Goal: Use online tool/utility: Utilize a website feature to perform a specific function

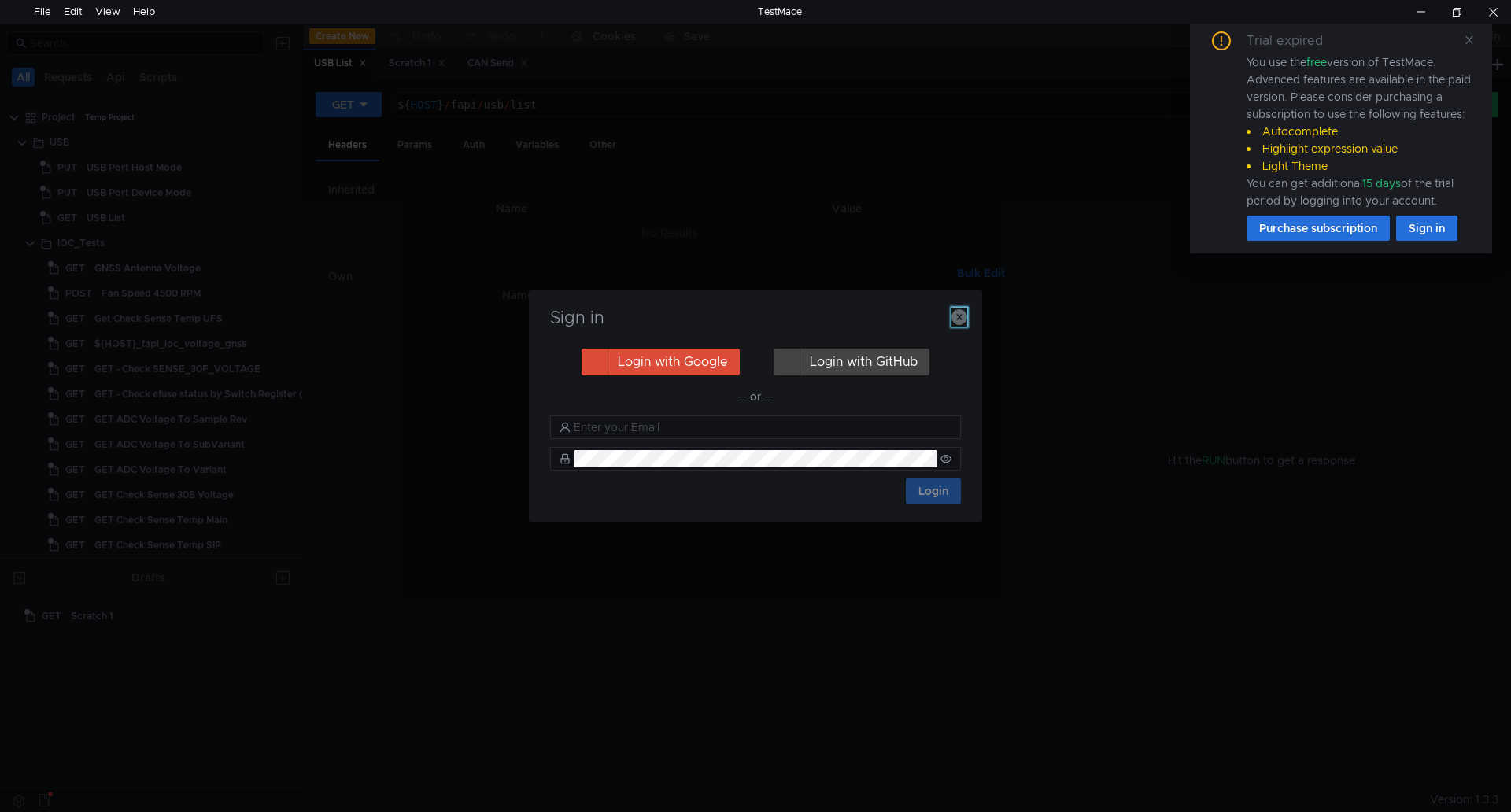
click at [962, 316] on icon "button" at bounding box center [959, 317] width 16 height 16
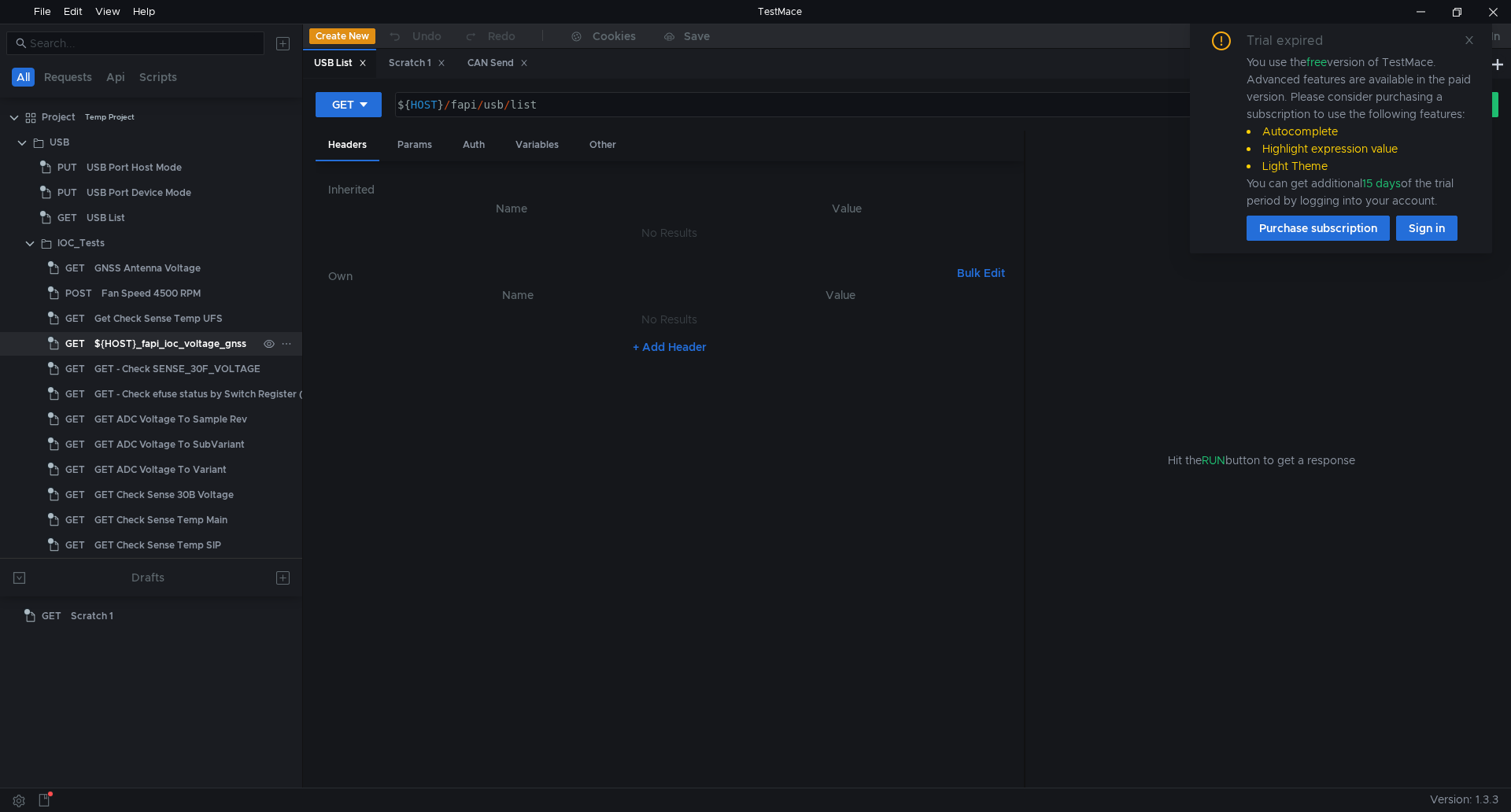
click at [195, 340] on div "${HOST}_fapi_ioc_voltage_gnss" at bounding box center [170, 344] width 152 height 23
click at [204, 362] on div "GET - Check SENSE_30F_VOLTAGE" at bounding box center [176, 369] width 166 height 23
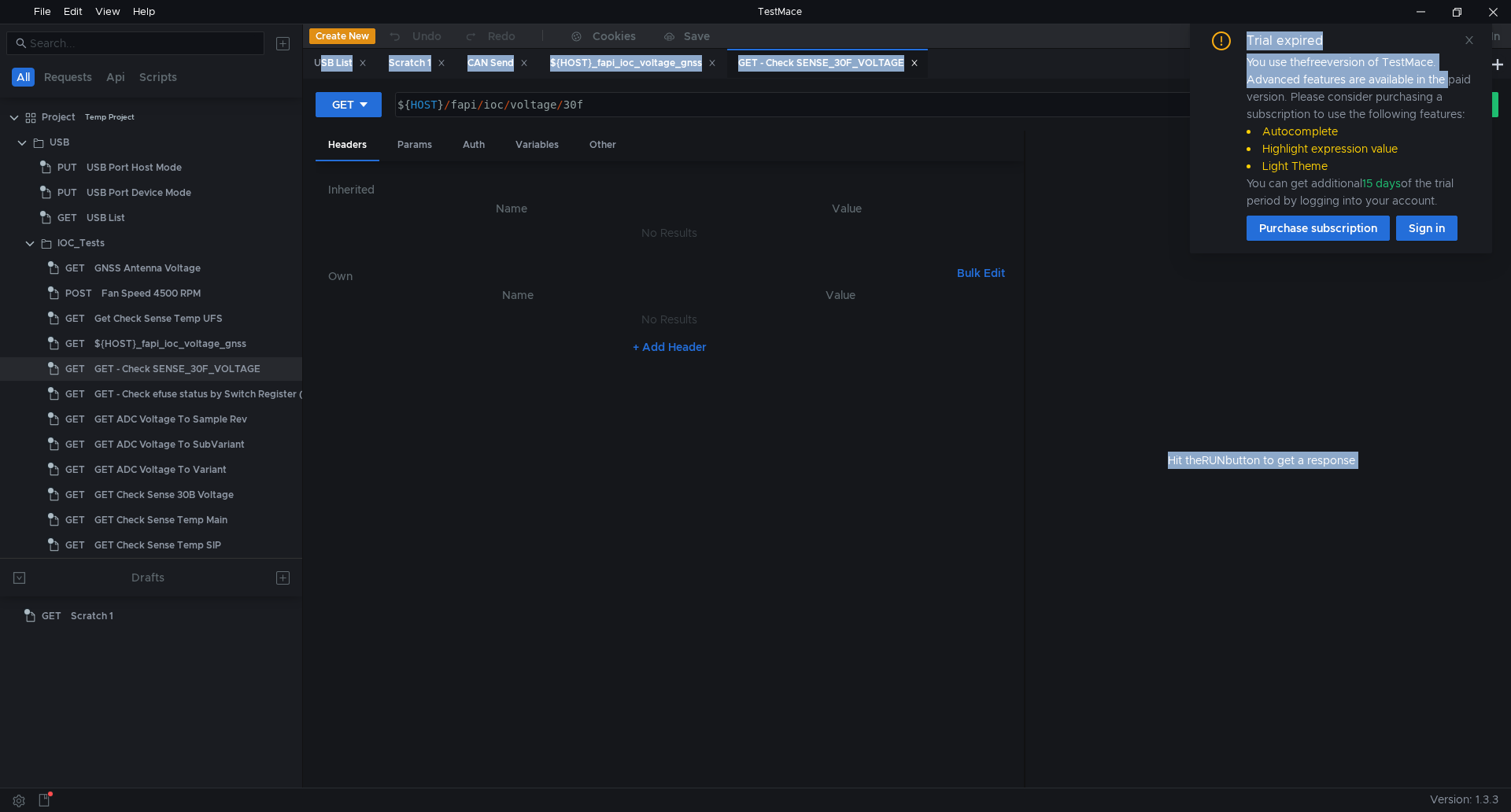
drag, startPoint x: 1486, startPoint y: 70, endPoint x: 1515, endPoint y: 58, distance: 31.4
click at [1510, 58] on html "File Edit View Help TestMace All Requests Api Scripts Project Temp Project USB …" at bounding box center [755, 406] width 1511 height 812
click at [1365, 61] on div "You use the free version of TestMace. Advanced features are available in the pa…" at bounding box center [1360, 132] width 227 height 156
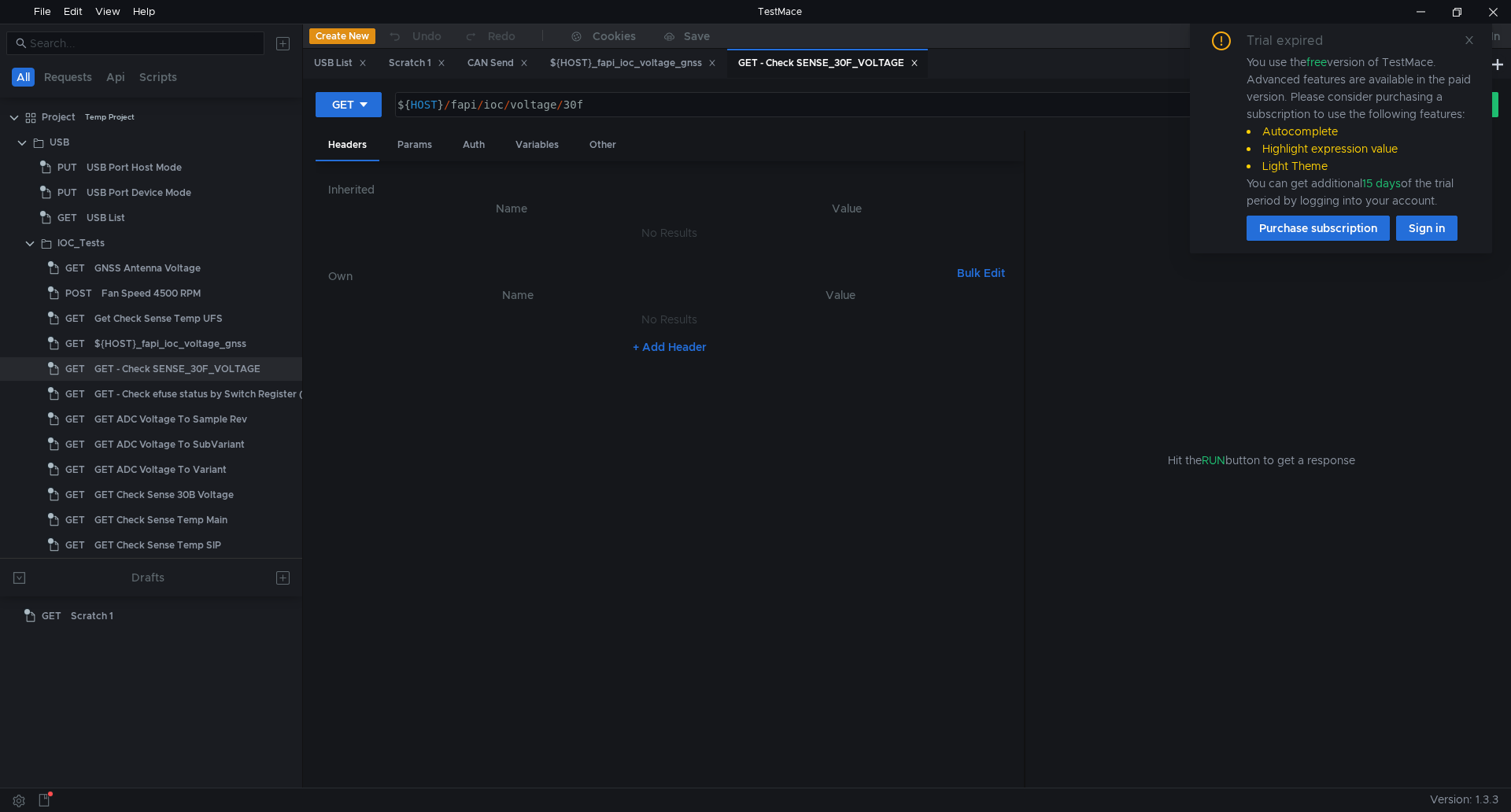
click at [1463, 36] on div "Trial expired You use the free version of TestMace. Advanced features are avail…" at bounding box center [1340, 136] width 264 height 209
click at [1470, 42] on icon at bounding box center [1469, 40] width 11 height 11
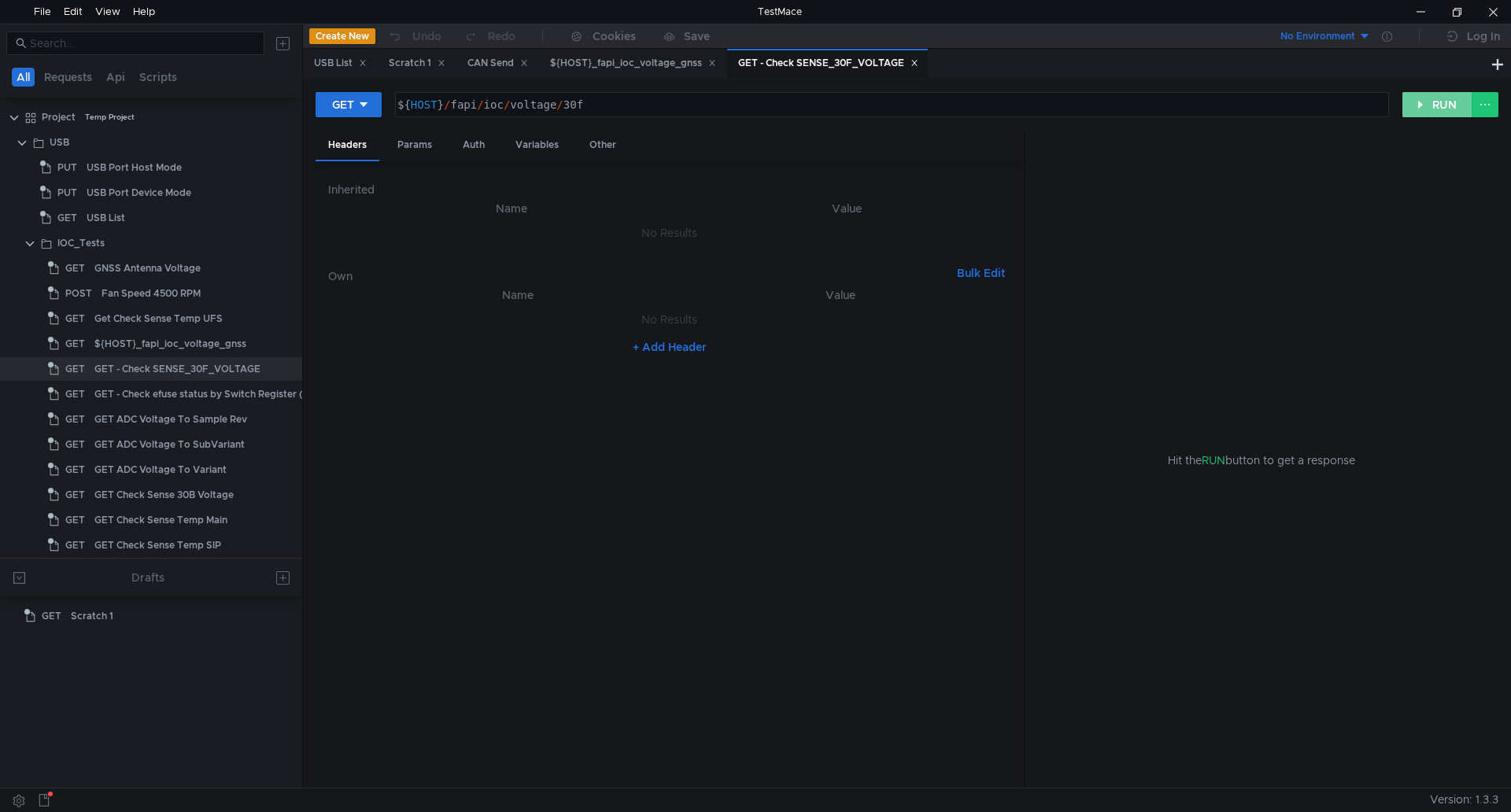
click at [1434, 107] on button "RUN" at bounding box center [1437, 105] width 70 height 25
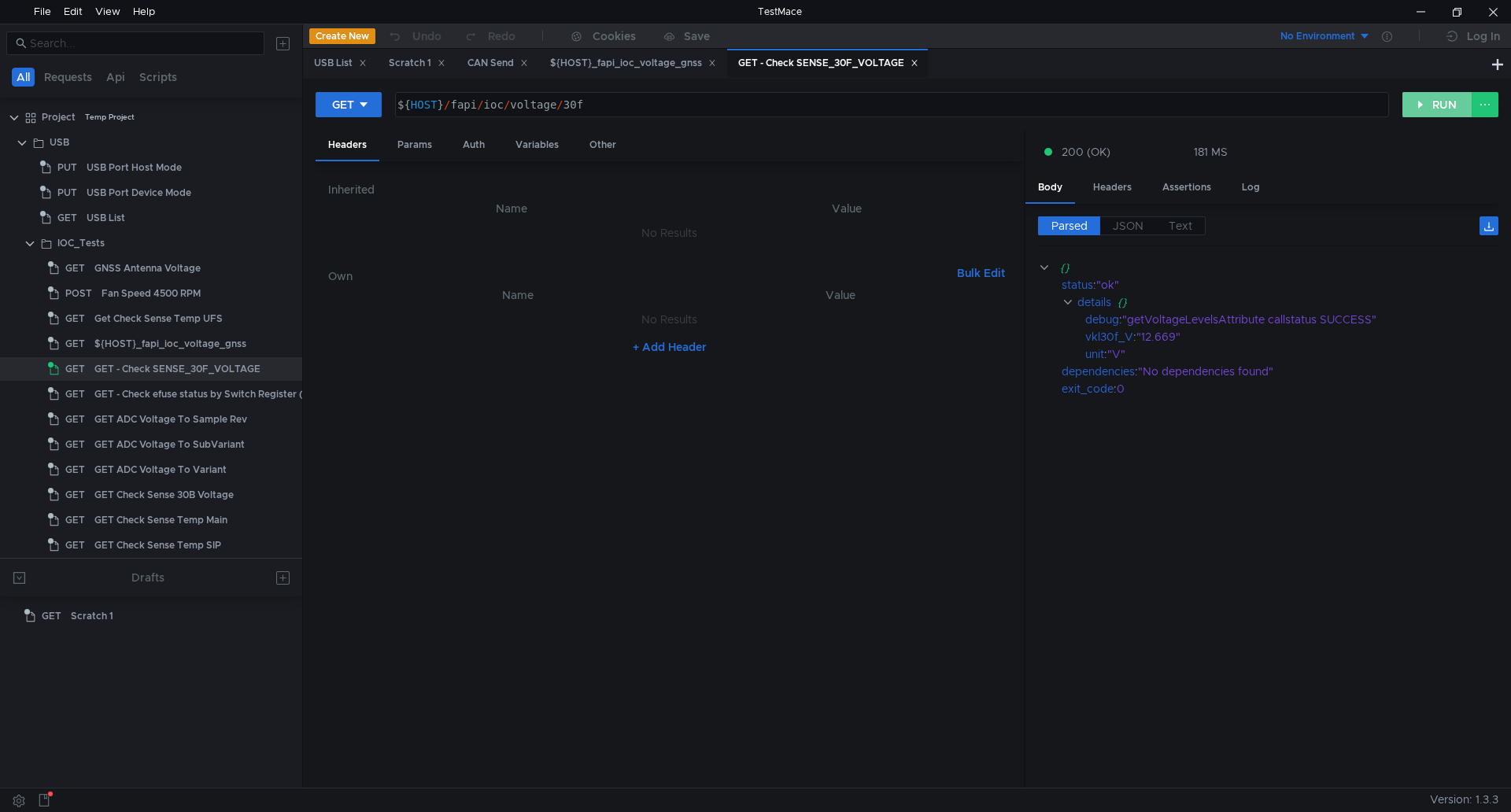
click at [1435, 94] on button "RUN" at bounding box center [1437, 105] width 70 height 25
click at [1433, 96] on button "RUN" at bounding box center [1437, 105] width 70 height 25
click at [188, 437] on div "GET ADC Voltage To SubVariant" at bounding box center [169, 444] width 150 height 23
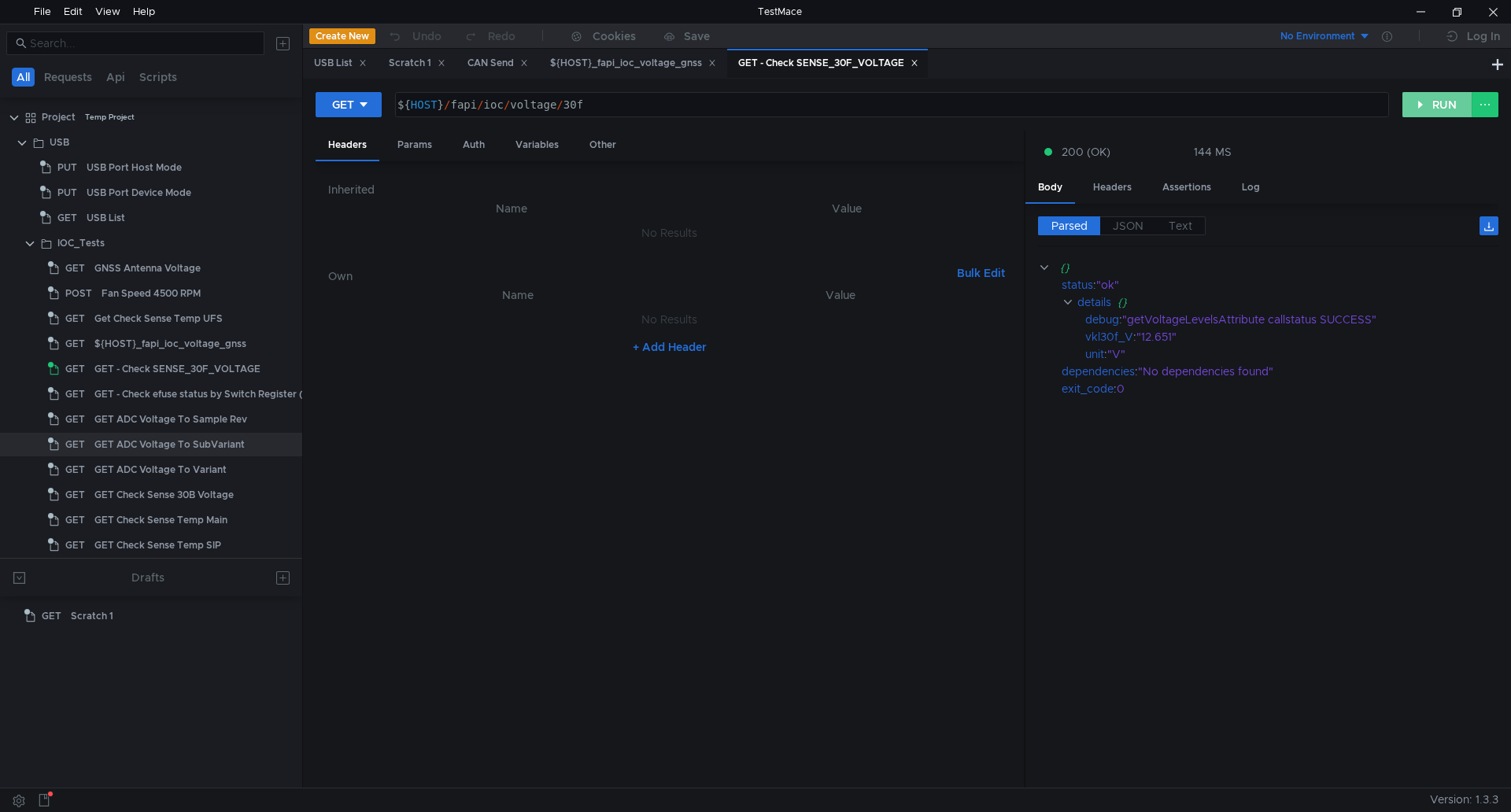
click at [1432, 100] on button "RUN" at bounding box center [1437, 105] width 70 height 25
click at [94, 447] on div "GET ADC Voltage To SubVariant" at bounding box center [169, 444] width 150 height 23
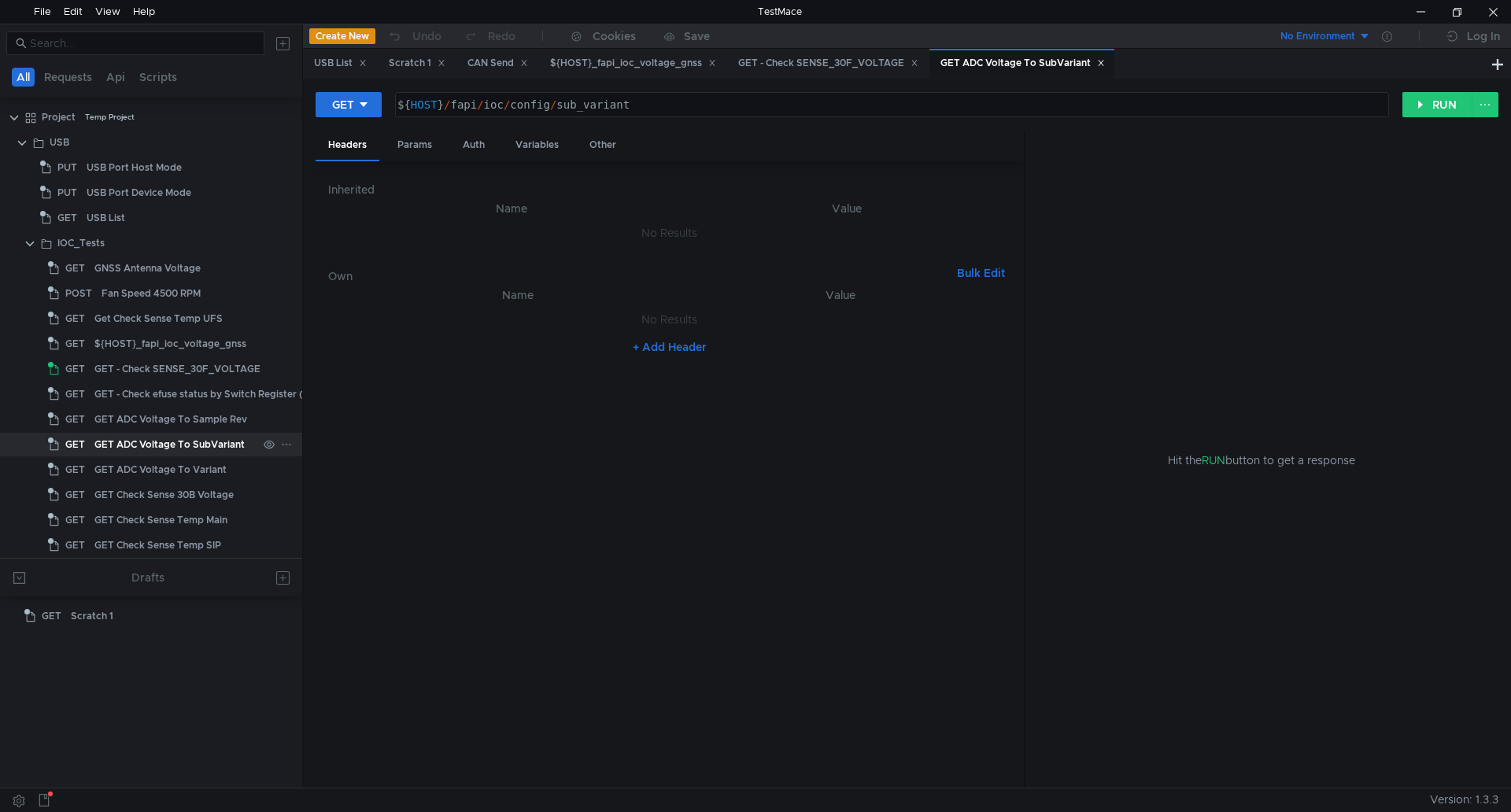
click at [94, 447] on div "GET ADC Voltage To SubVariant" at bounding box center [169, 444] width 150 height 23
click at [1438, 108] on button "RUN" at bounding box center [1437, 105] width 70 height 25
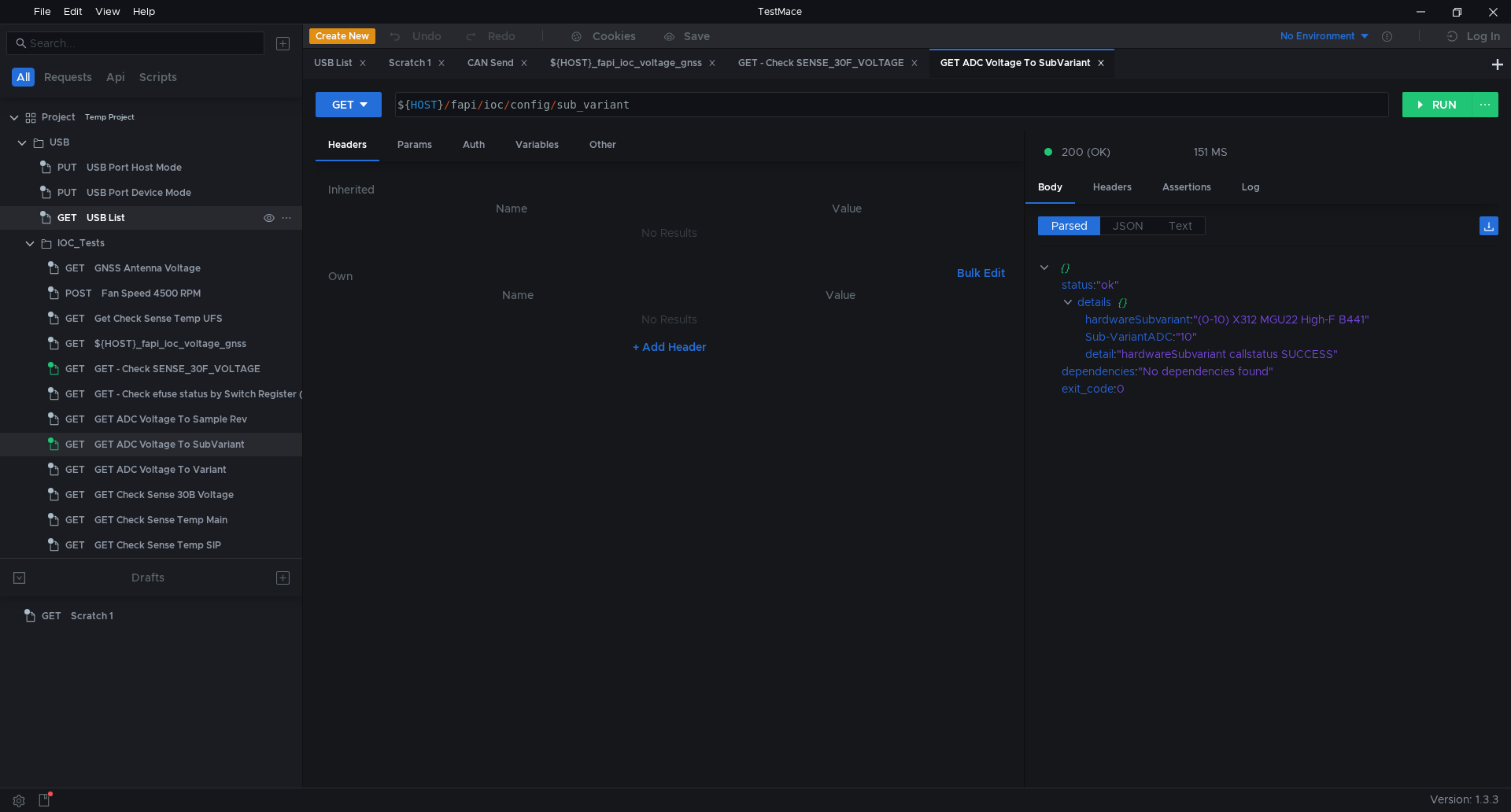
click at [123, 217] on div "USB List" at bounding box center [106, 218] width 39 height 23
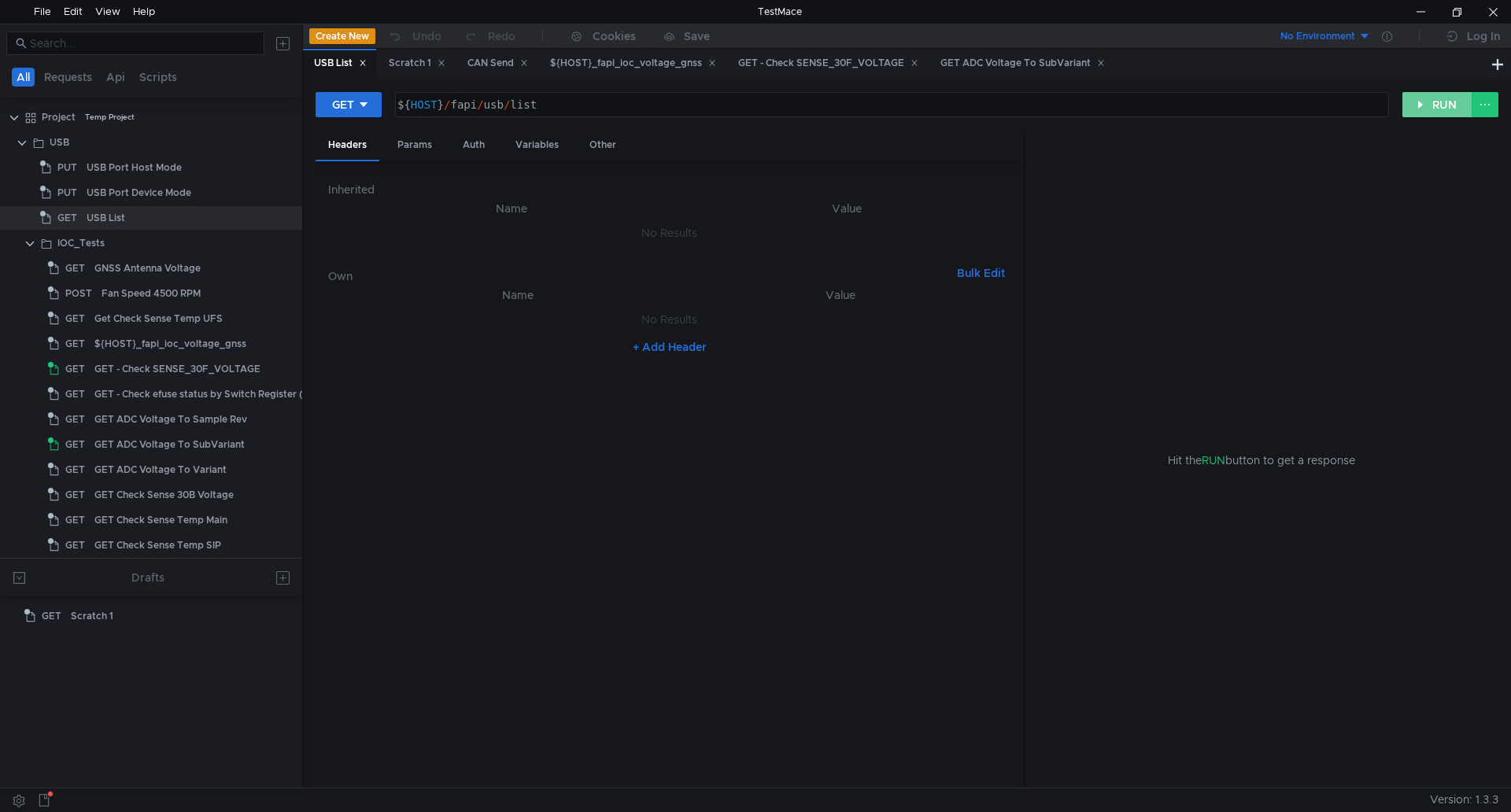
click at [1414, 110] on button "RUN" at bounding box center [1437, 105] width 70 height 25
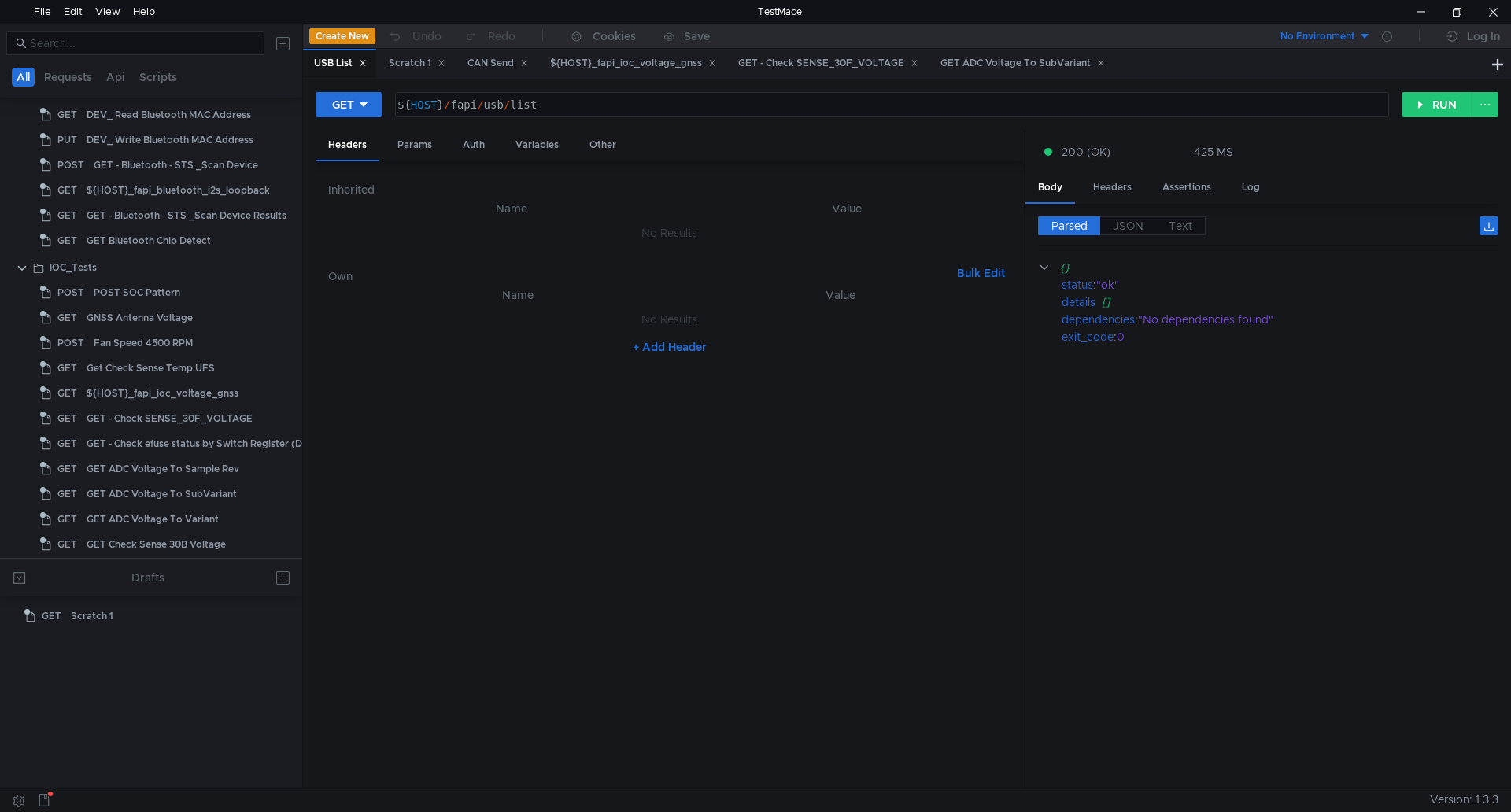
scroll to position [1643, 0]
click at [177, 268] on div "POST SOC Pattern" at bounding box center [137, 272] width 87 height 23
click at [186, 322] on div "Fan Speed 4500 RPM" at bounding box center [143, 322] width 99 height 23
click at [186, 321] on div "Fan Speed 4500 RPM" at bounding box center [143, 322] width 99 height 23
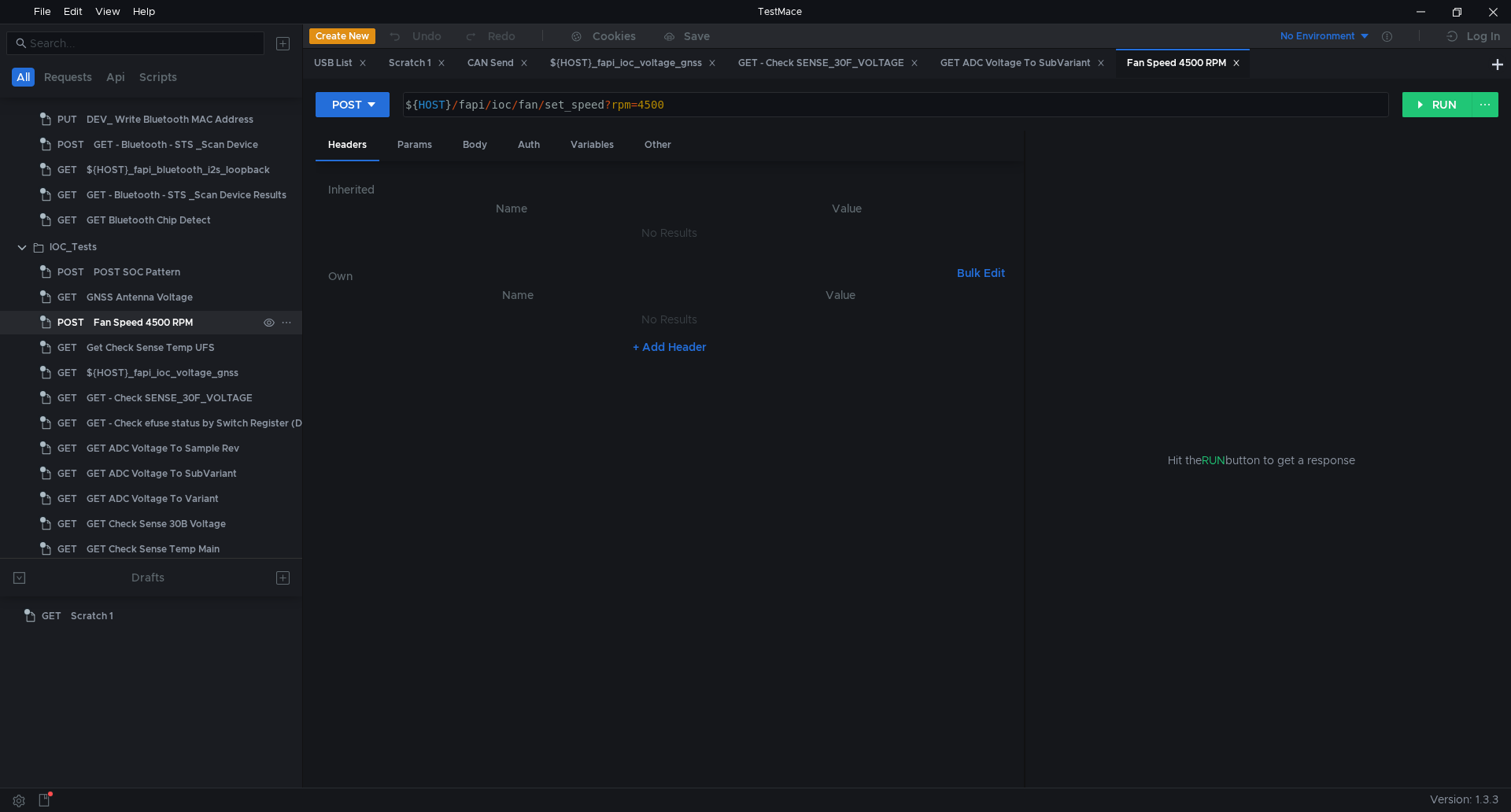
click at [186, 321] on div "Fan Speed 4500 RPM" at bounding box center [143, 322] width 99 height 23
click at [1434, 96] on button "RUN" at bounding box center [1437, 105] width 70 height 25
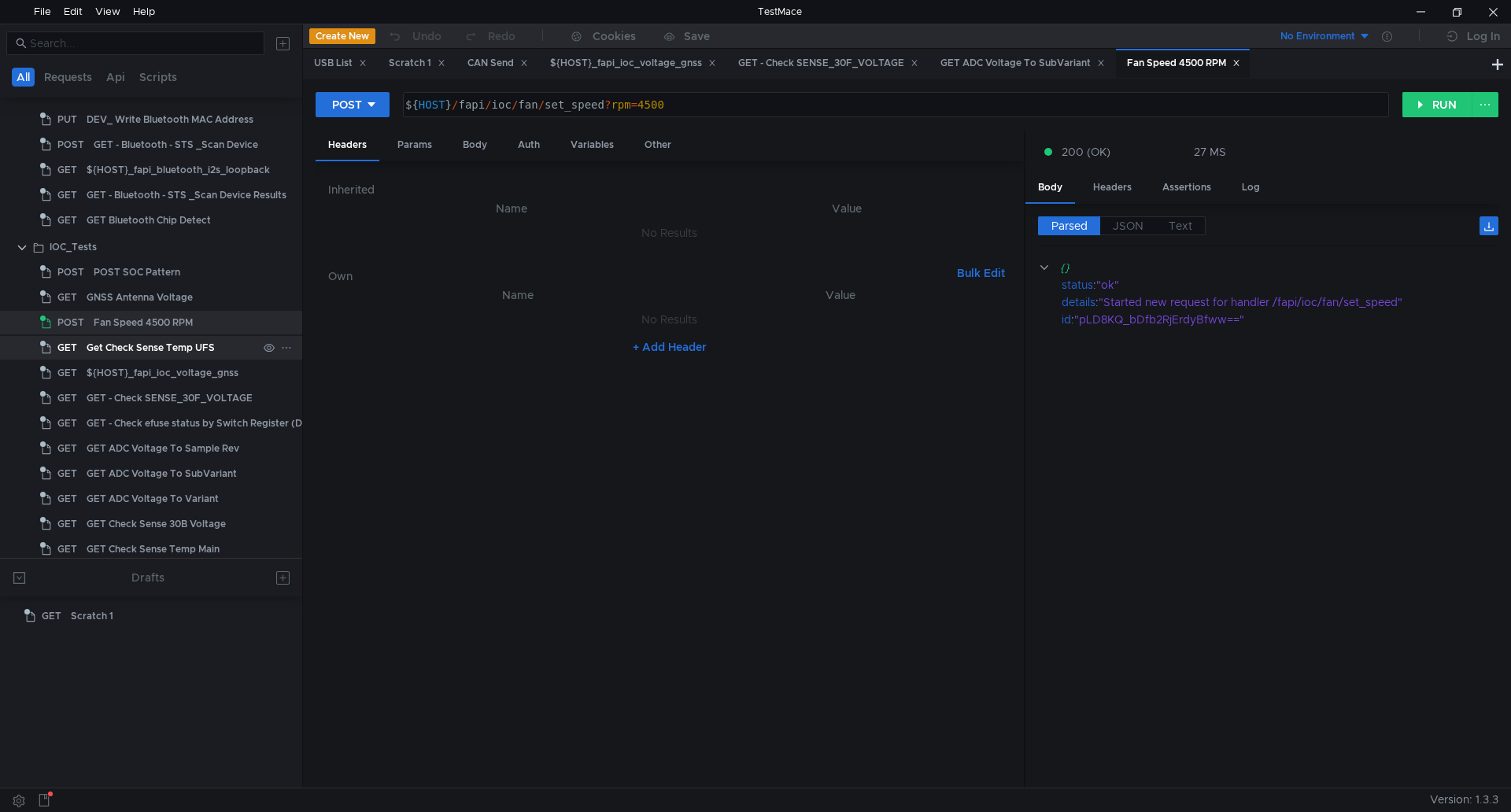
click at [176, 346] on div "Get Check Sense Temp UFS" at bounding box center [150, 347] width 128 height 23
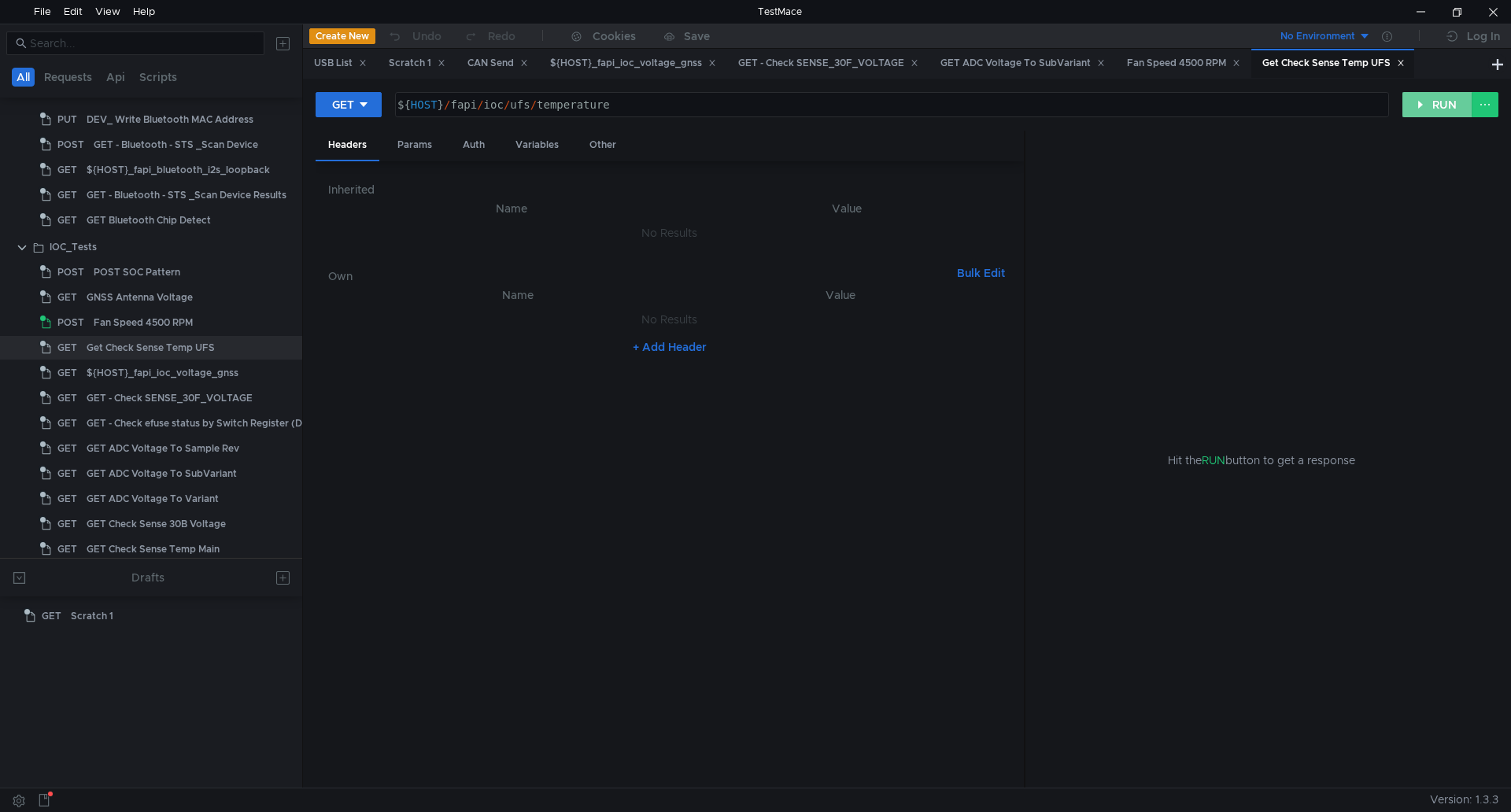
click at [1424, 99] on button "RUN" at bounding box center [1437, 105] width 70 height 25
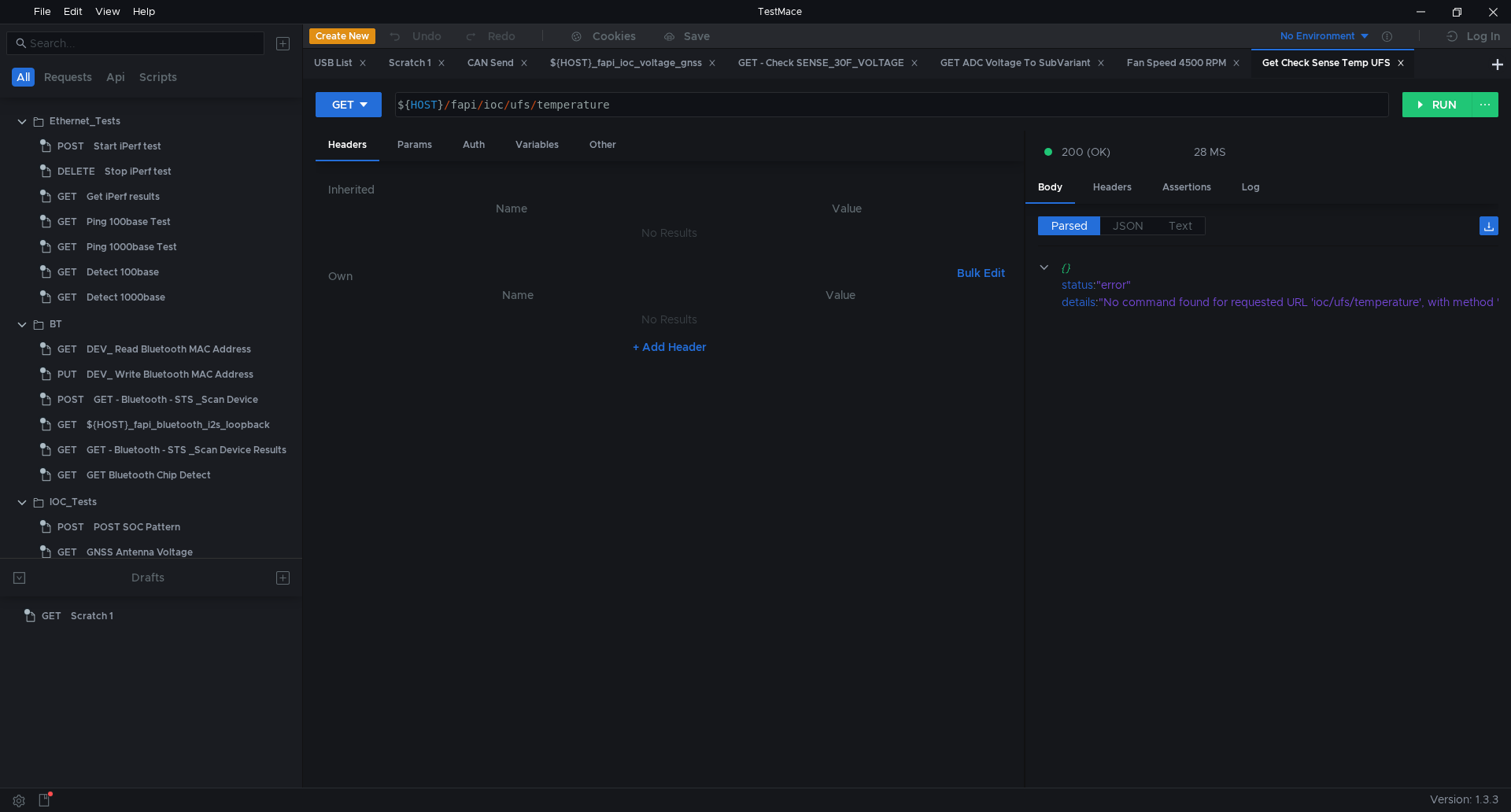
scroll to position [1316, 0]
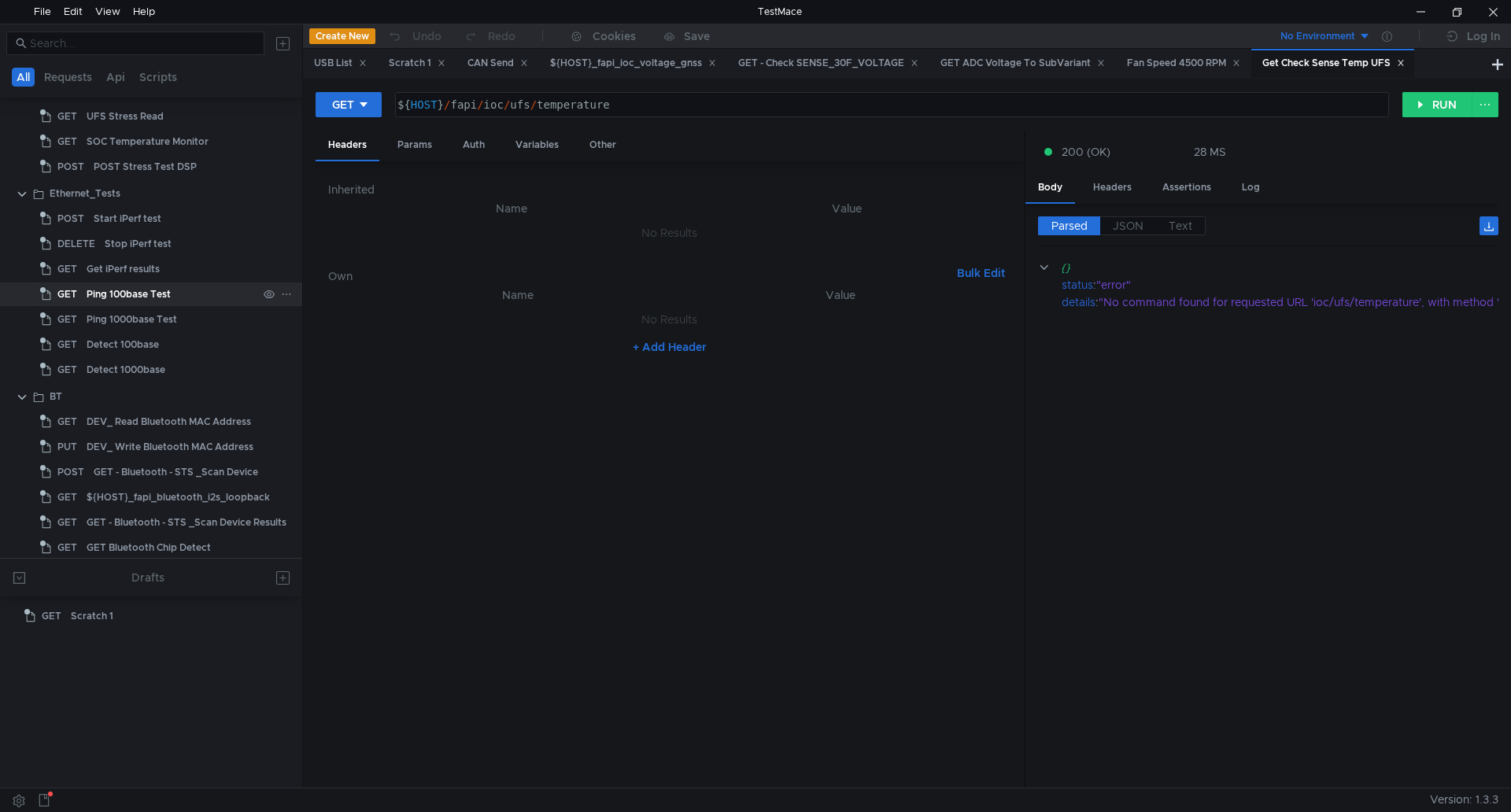
click at [159, 286] on div "Ping 100base Test" at bounding box center [129, 294] width 84 height 23
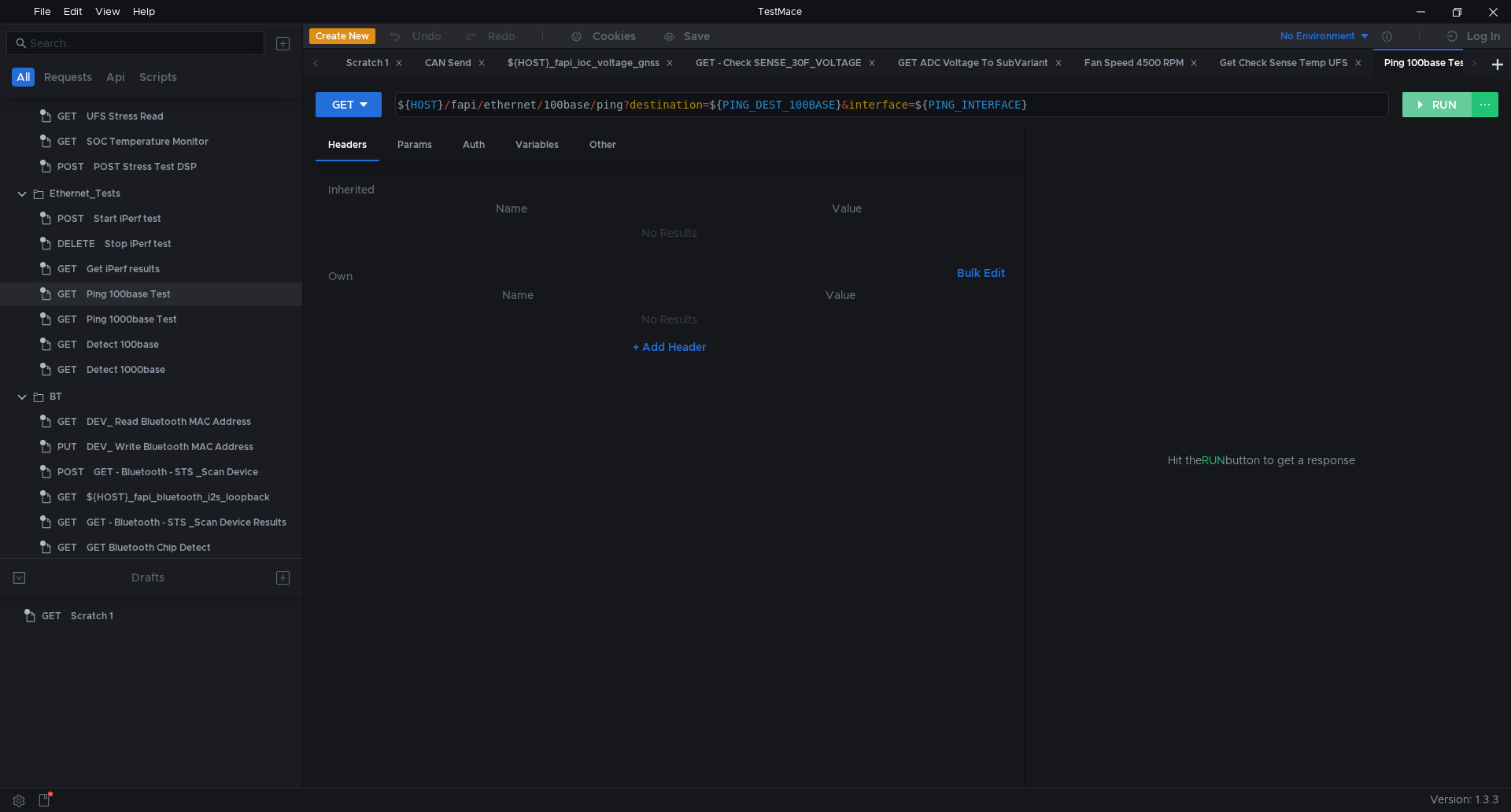
click at [1421, 99] on button "RUN" at bounding box center [1437, 105] width 70 height 25
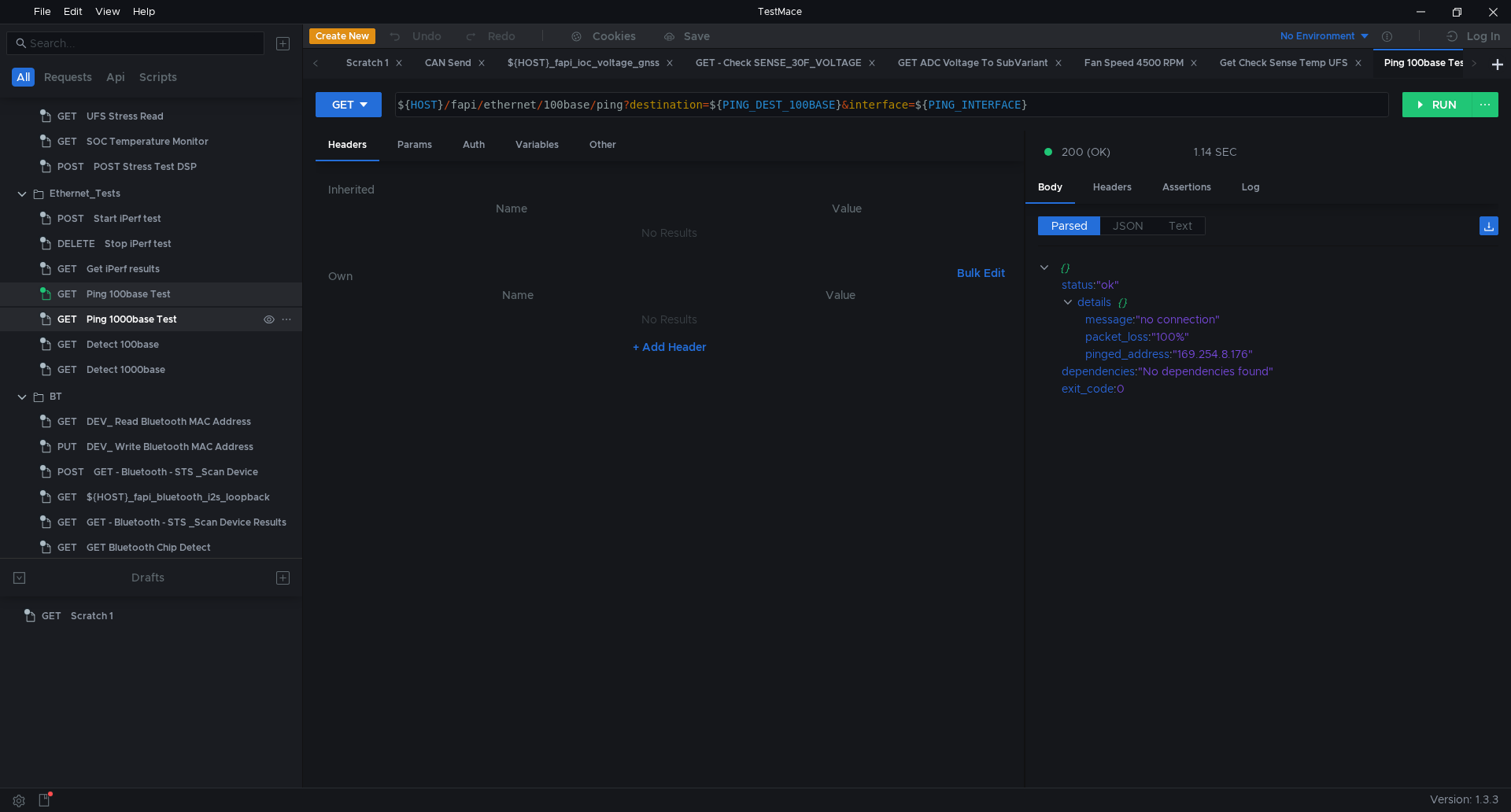
click at [174, 324] on div "Ping 1000base Test" at bounding box center [132, 319] width 90 height 23
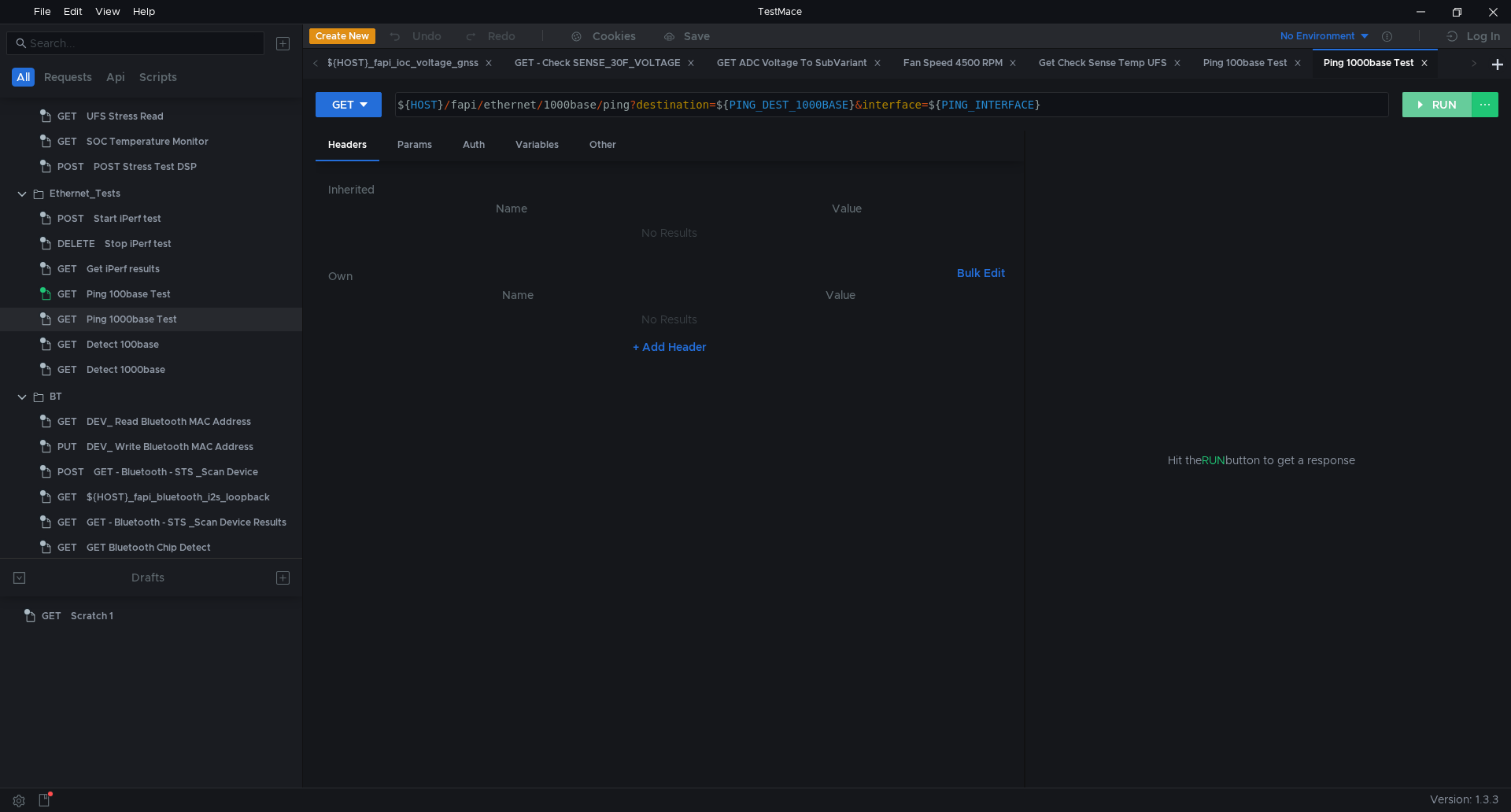
click at [1424, 95] on button "RUN" at bounding box center [1437, 105] width 70 height 25
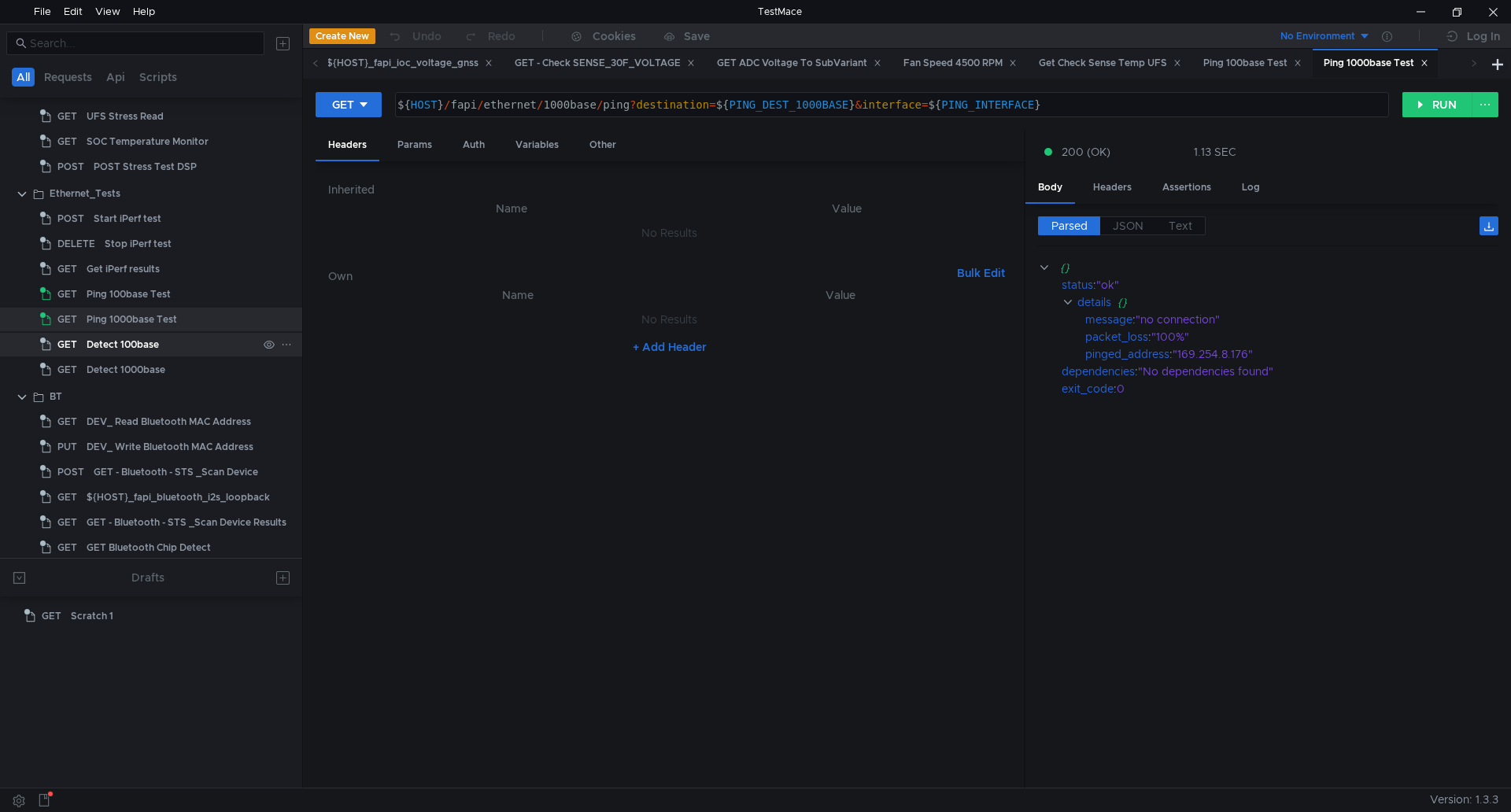
click at [143, 335] on div "Detect 100base" at bounding box center [123, 345] width 73 height 23
click at [138, 337] on div "Detect 100base" at bounding box center [123, 345] width 73 height 23
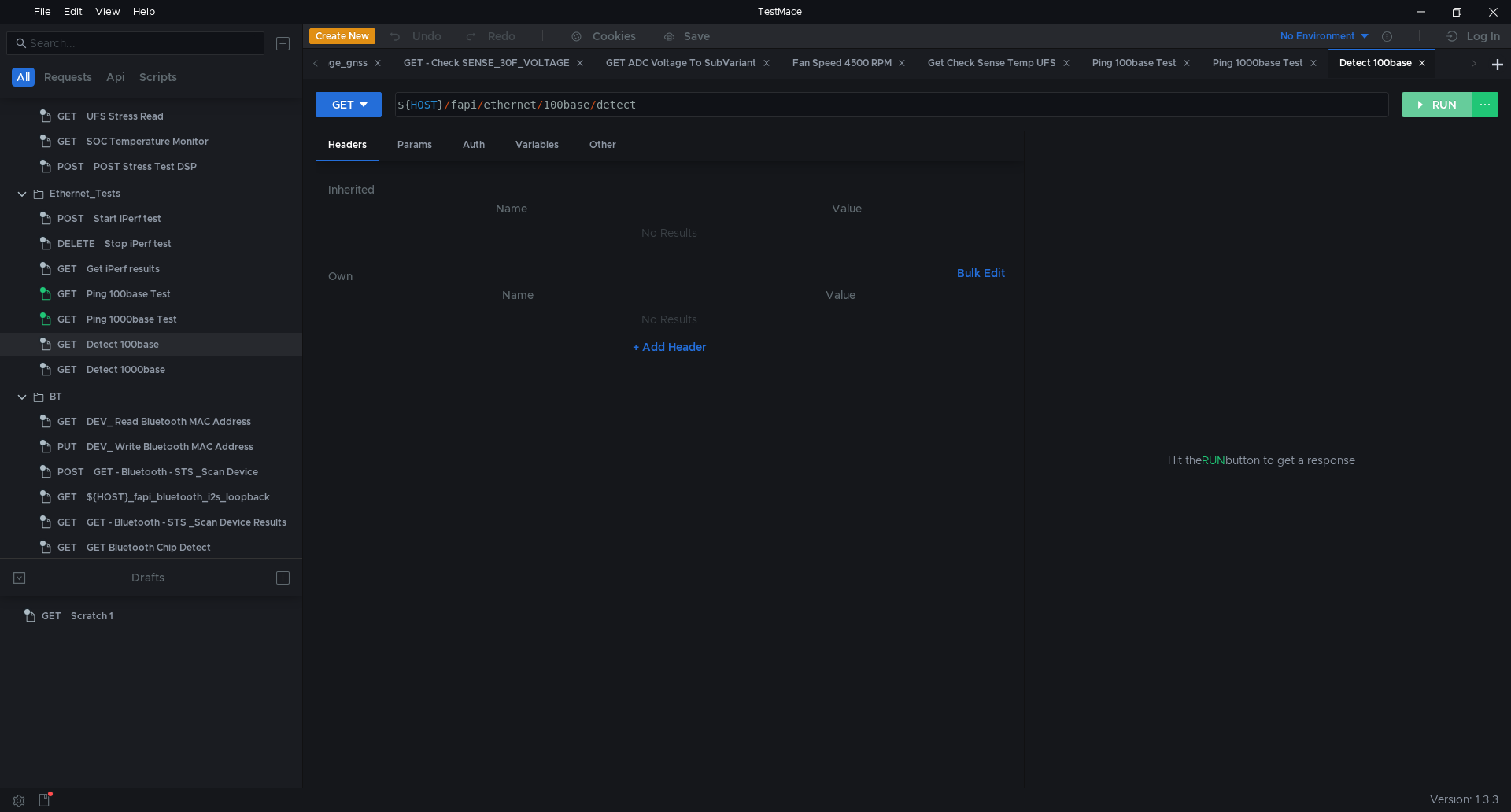
click at [1425, 107] on button "RUN" at bounding box center [1437, 105] width 70 height 25
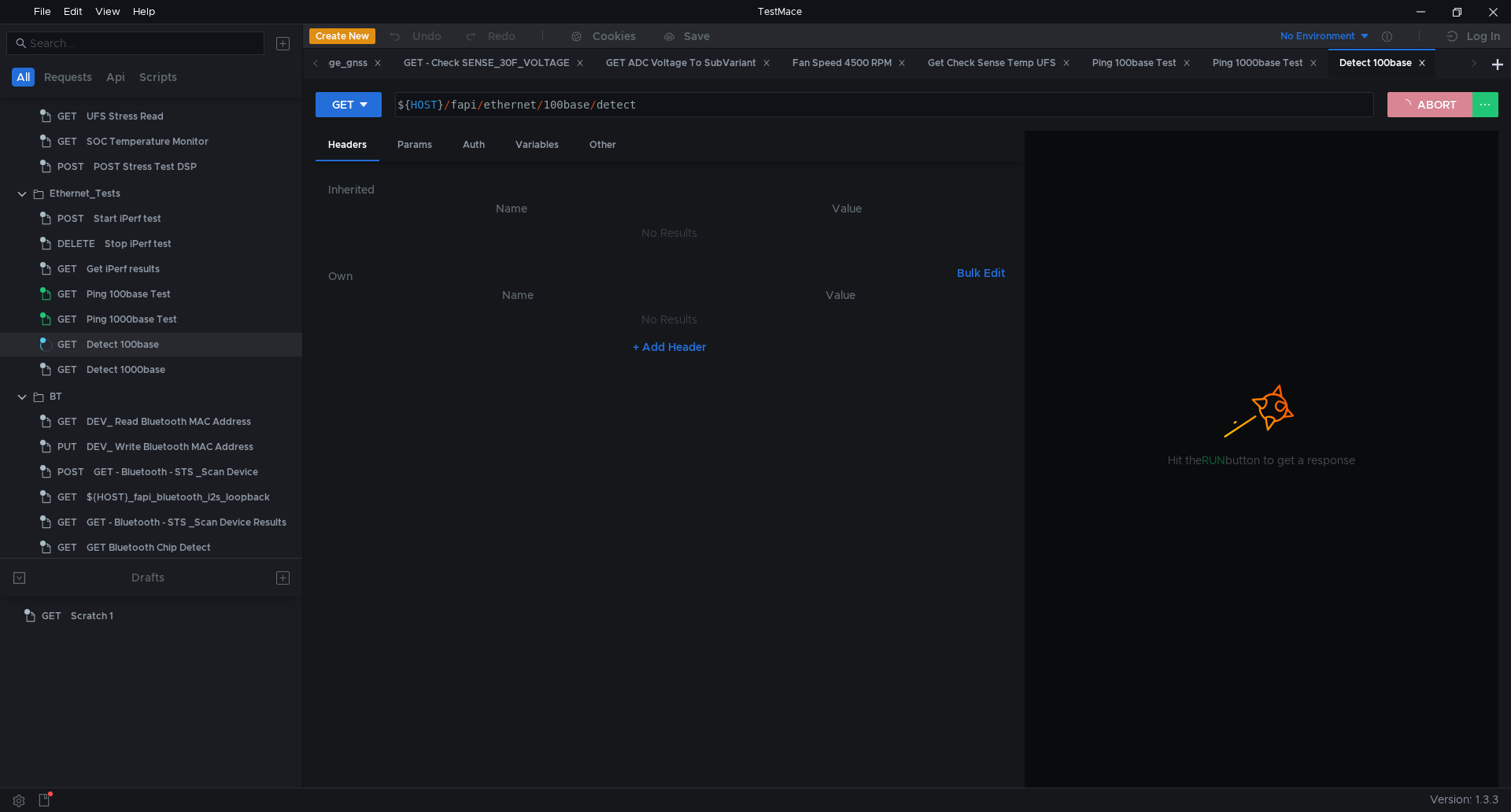
click at [1440, 107] on button "ABORT" at bounding box center [1429, 105] width 85 height 25
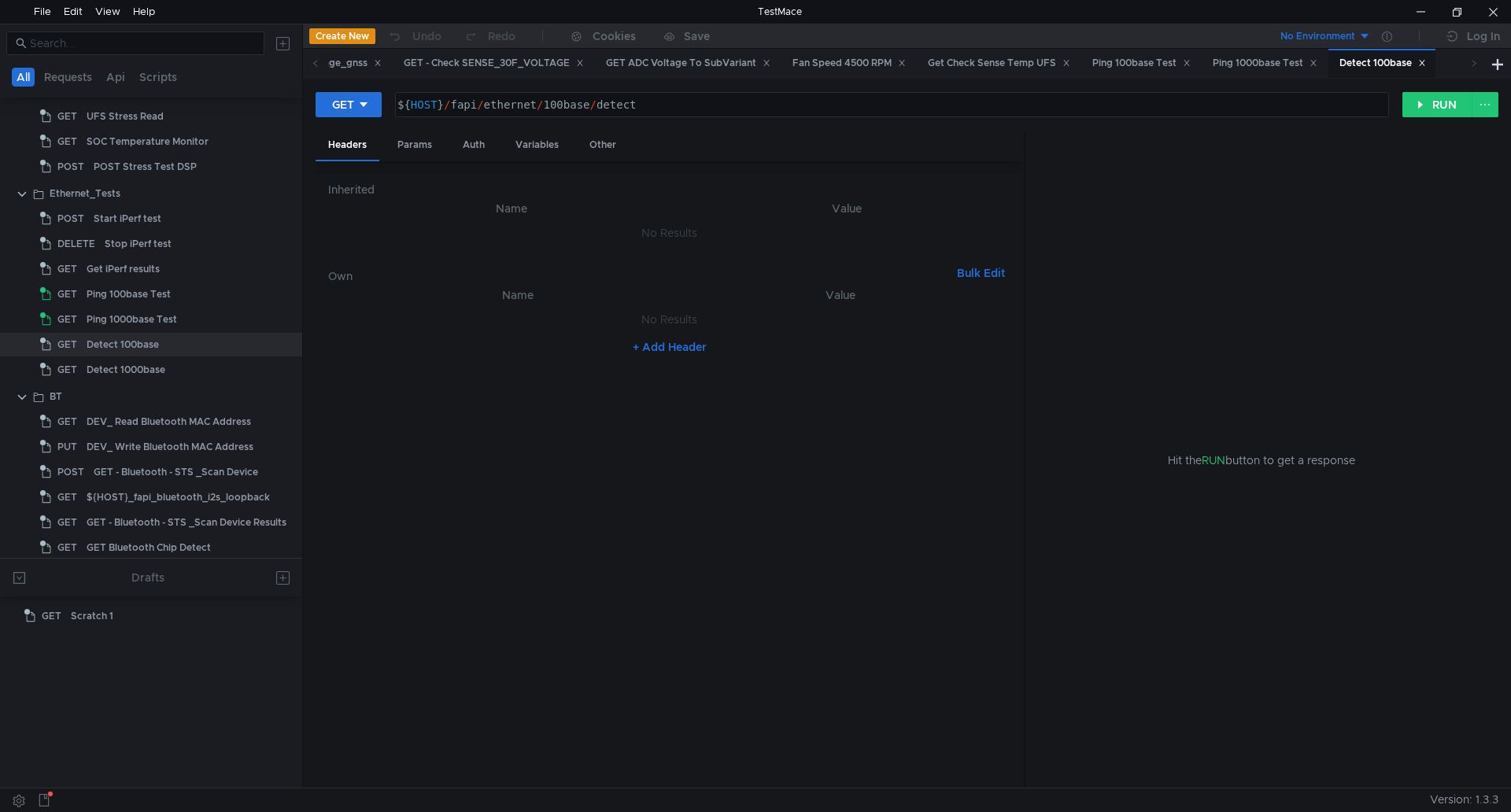
click at [1426, 59] on icon at bounding box center [1421, 63] width 8 height 8
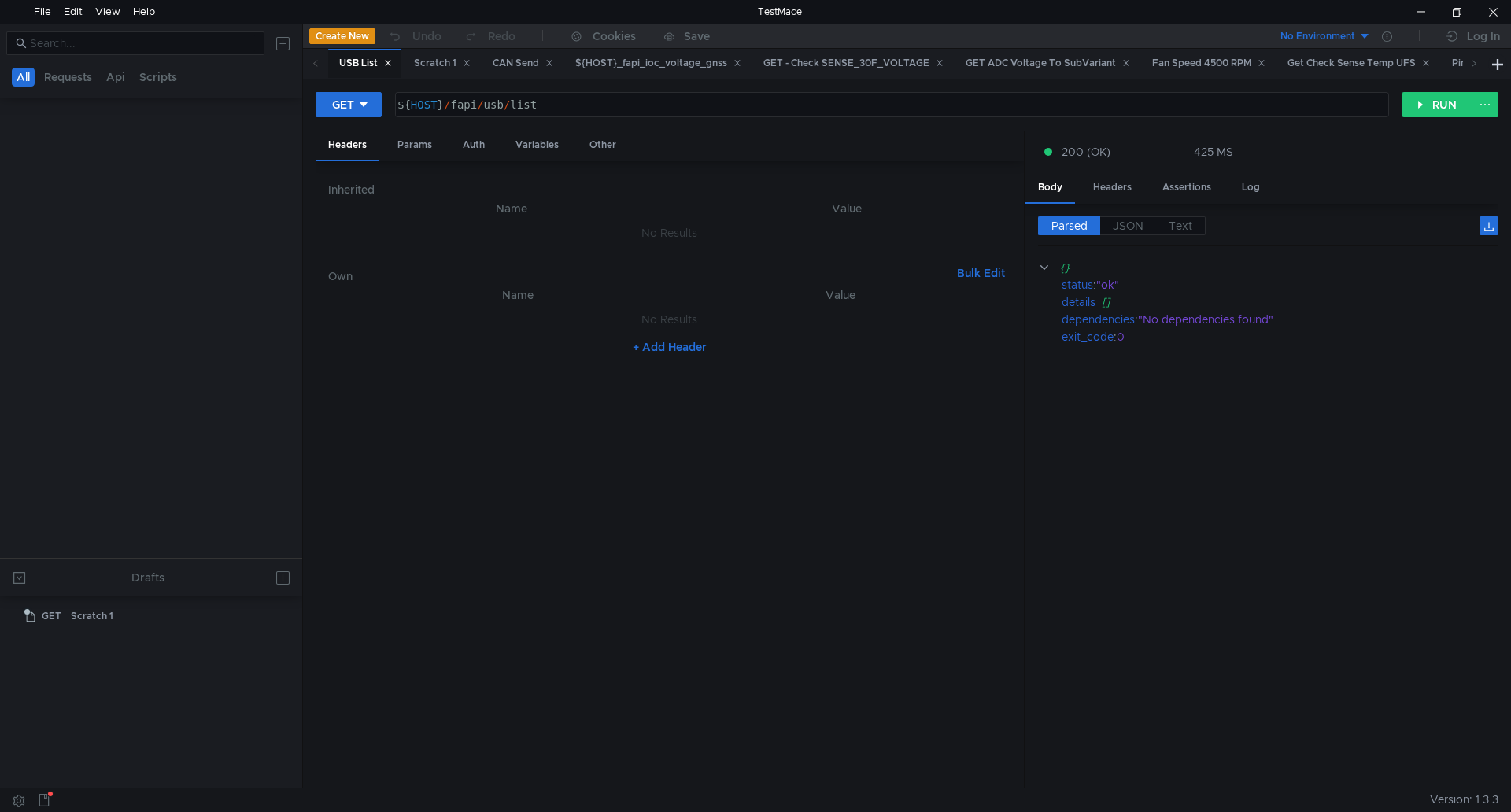
scroll to position [0, 0]
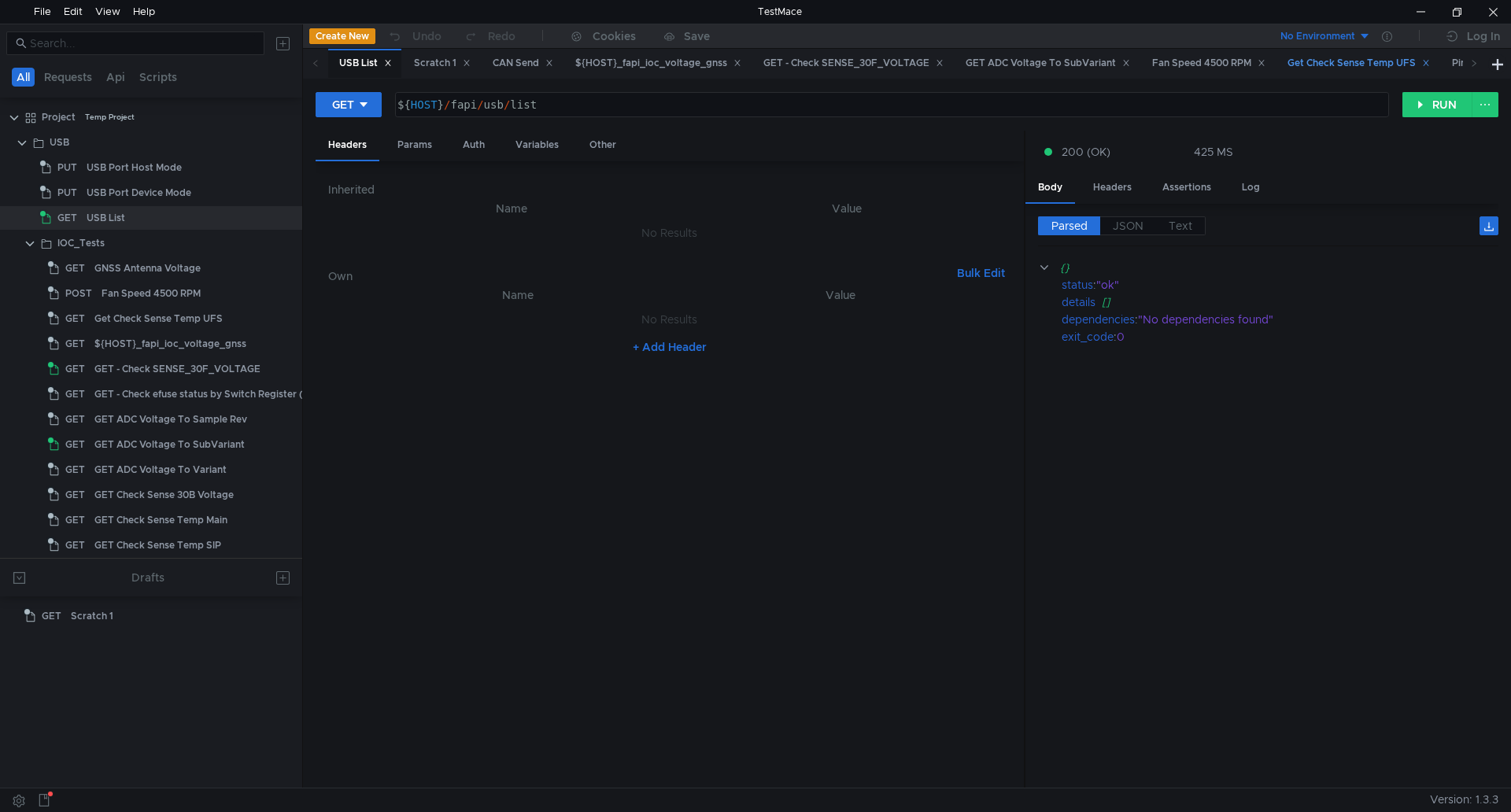
click at [1429, 61] on icon at bounding box center [1425, 63] width 8 height 8
click at [1386, 62] on icon at bounding box center [1381, 63] width 8 height 8
click at [1367, 64] on icon at bounding box center [1362, 63] width 8 height 8
click at [1240, 58] on div "Fan Speed 4500 RPM" at bounding box center [1183, 63] width 114 height 16
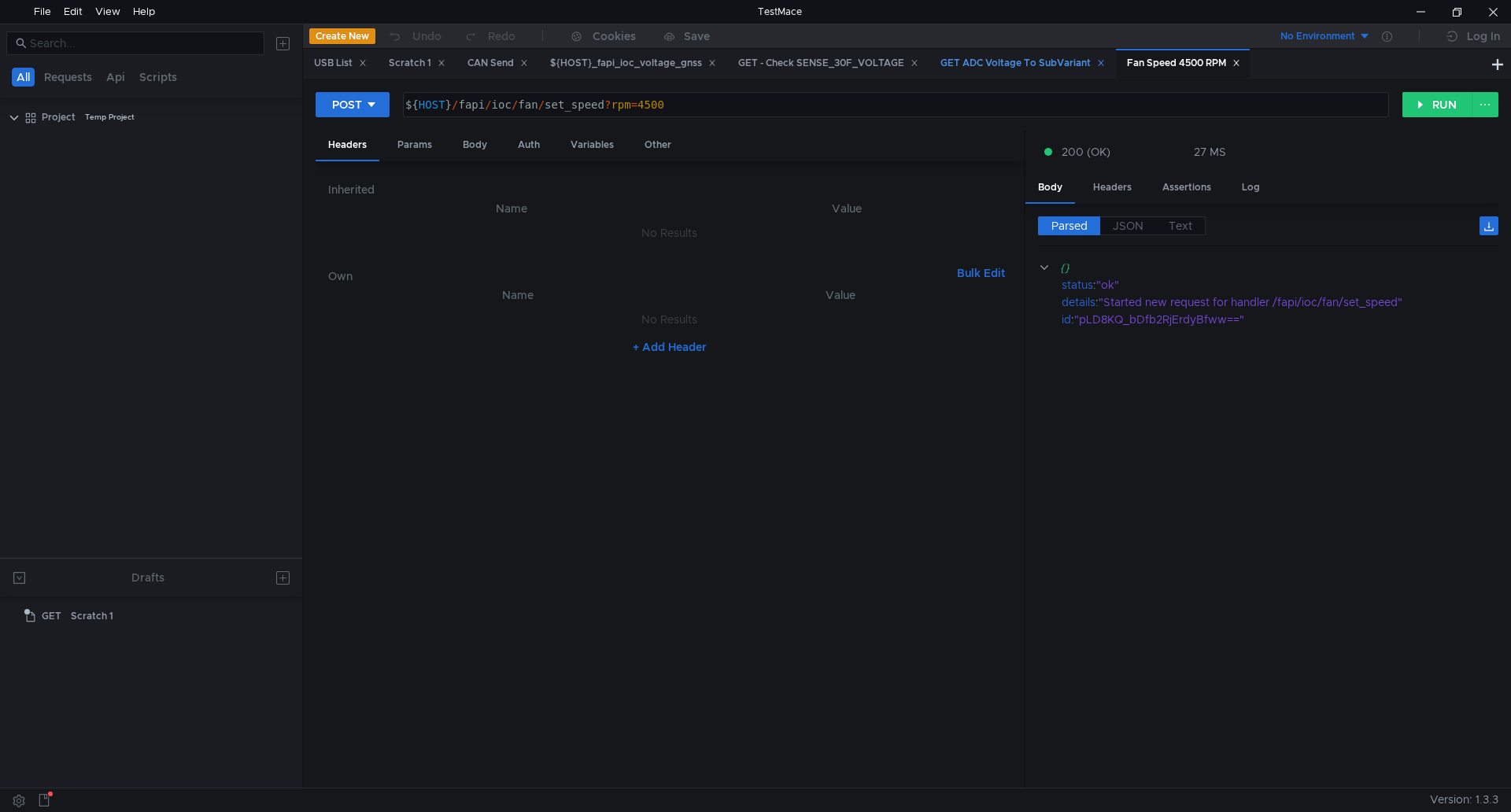
scroll to position [1624, 0]
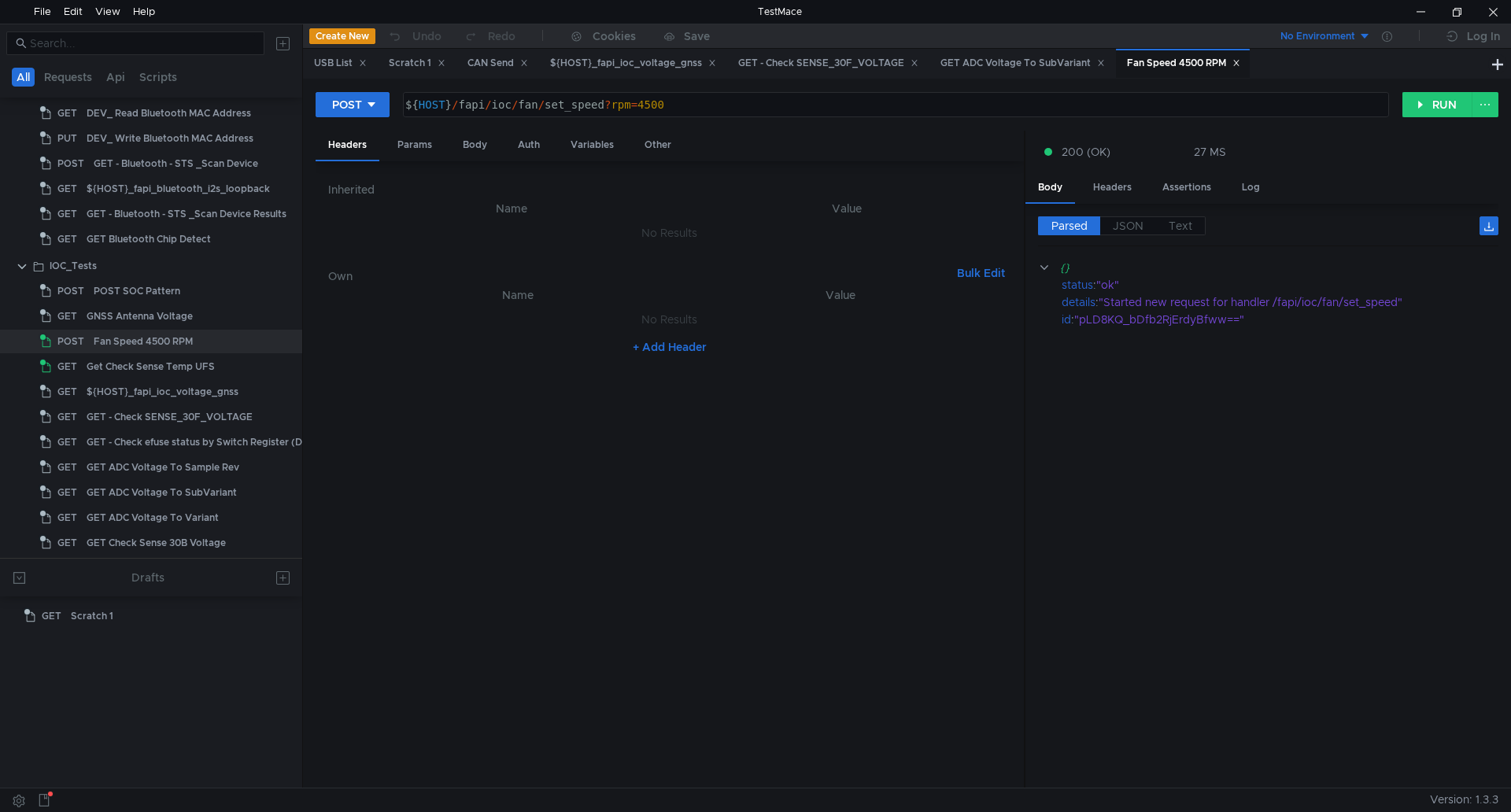
click at [1240, 59] on icon at bounding box center [1236, 63] width 8 height 8
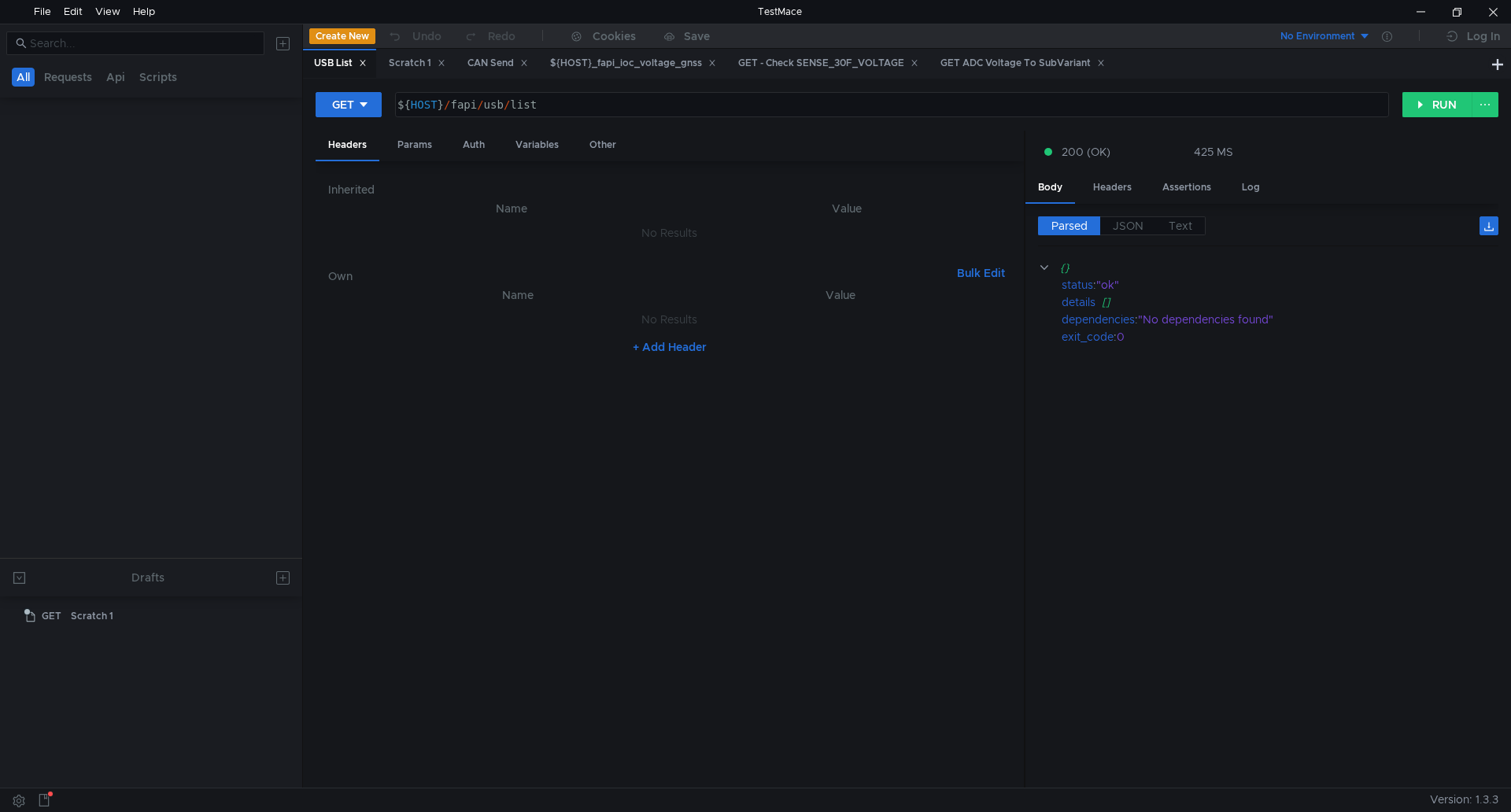
scroll to position [0, 0]
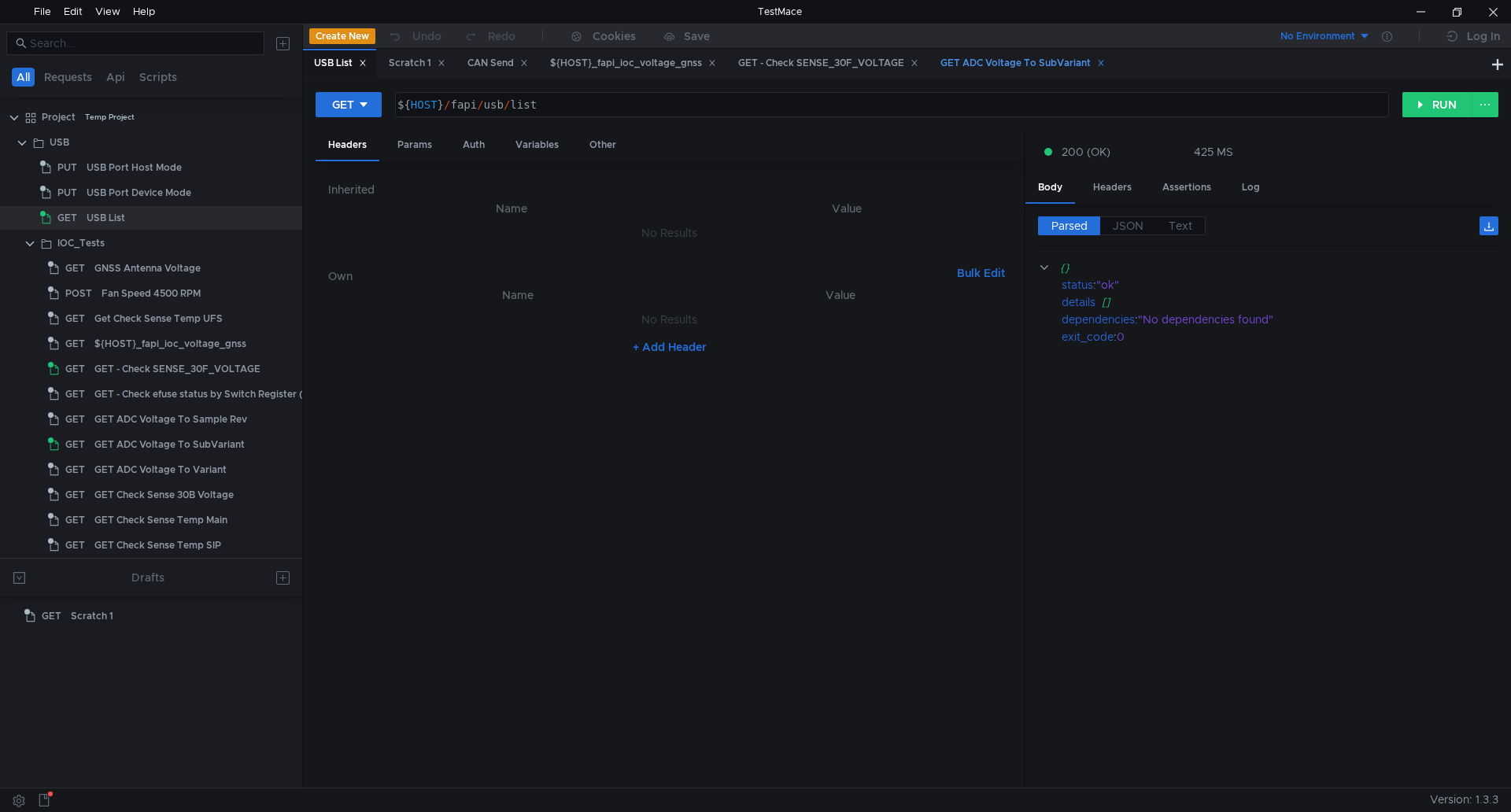
click at [1103, 64] on icon at bounding box center [1100, 64] width 5 height 5
click at [917, 62] on div "GET - Check SENSE_30F_VOLTAGE" at bounding box center [828, 63] width 180 height 16
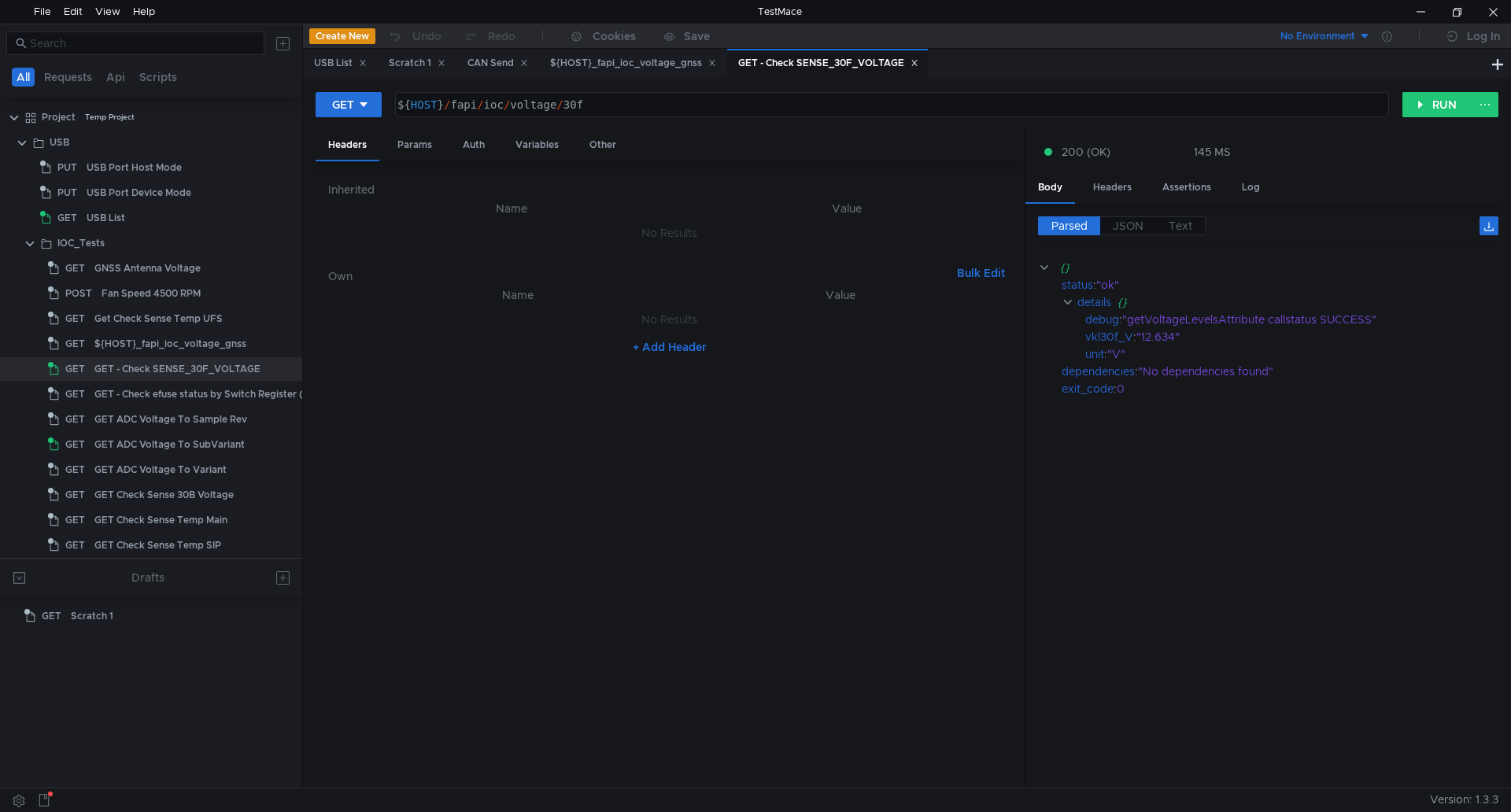
click at [918, 60] on icon at bounding box center [914, 63] width 8 height 8
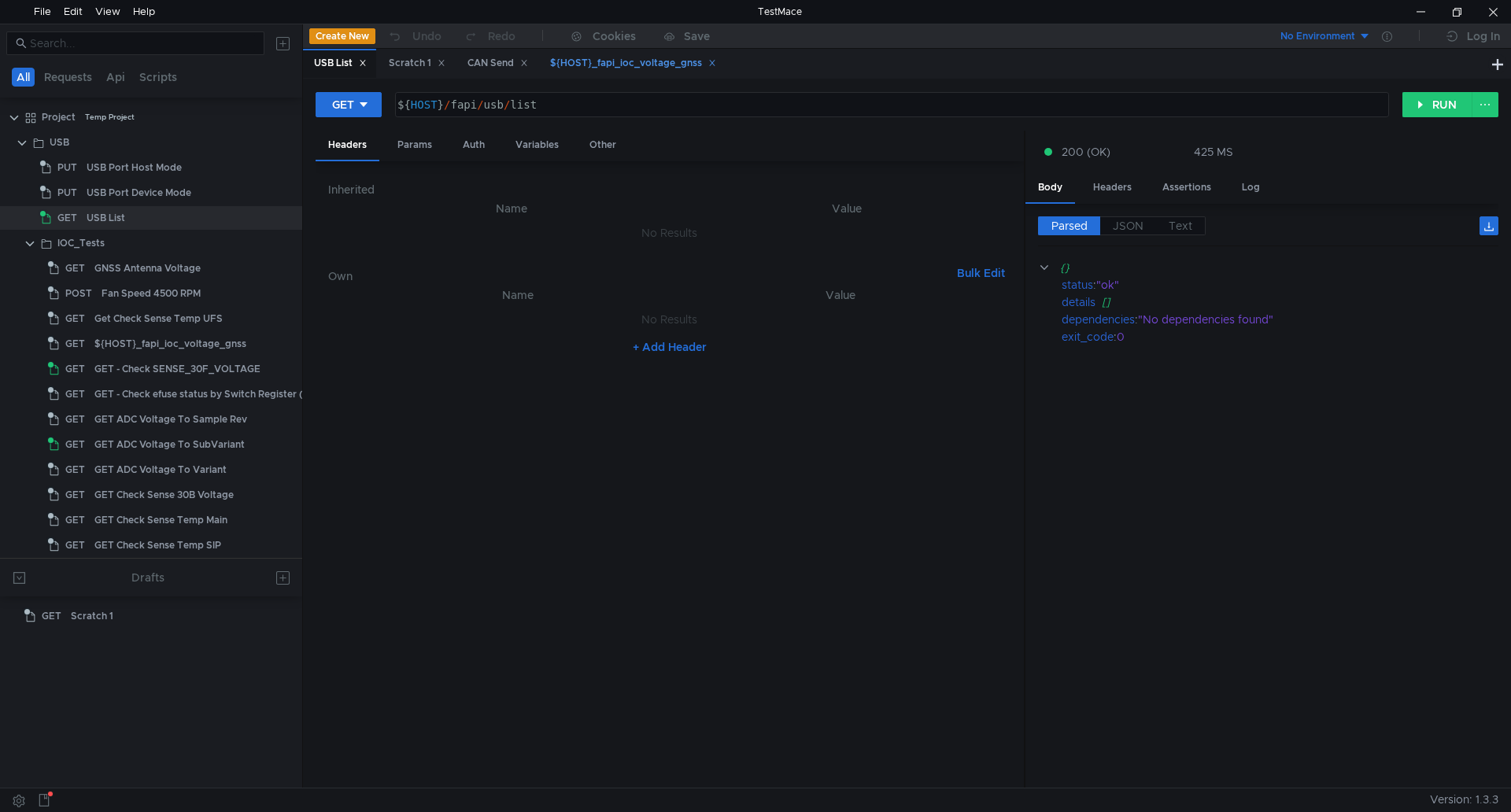
click at [716, 59] on icon at bounding box center [712, 63] width 8 height 8
click at [528, 59] on icon at bounding box center [524, 63] width 8 height 8
click at [442, 62] on icon at bounding box center [441, 63] width 8 height 8
click at [365, 59] on icon at bounding box center [363, 63] width 8 height 8
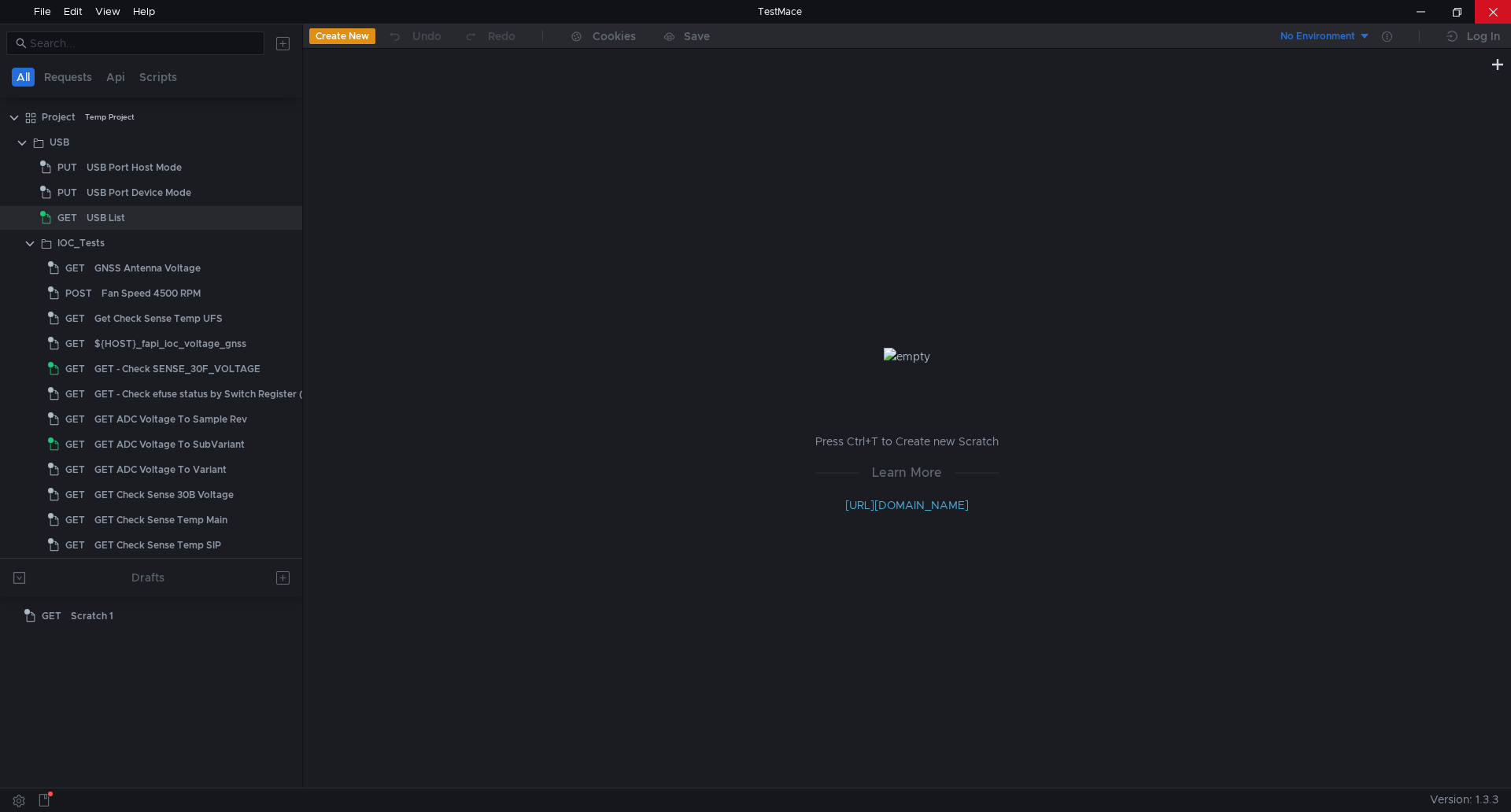
click at [1490, 7] on div at bounding box center [1492, 12] width 36 height 23
